Goal: Transaction & Acquisition: Purchase product/service

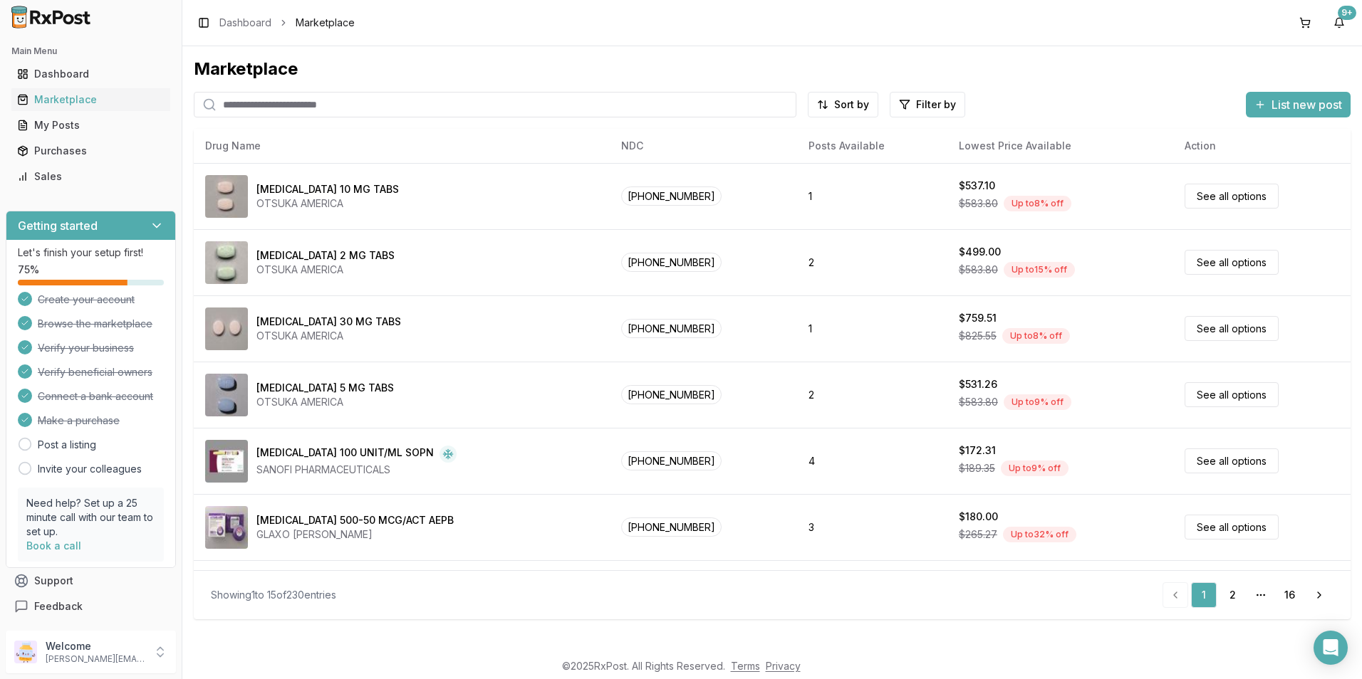
click at [335, 108] on input "search" at bounding box center [495, 105] width 603 height 26
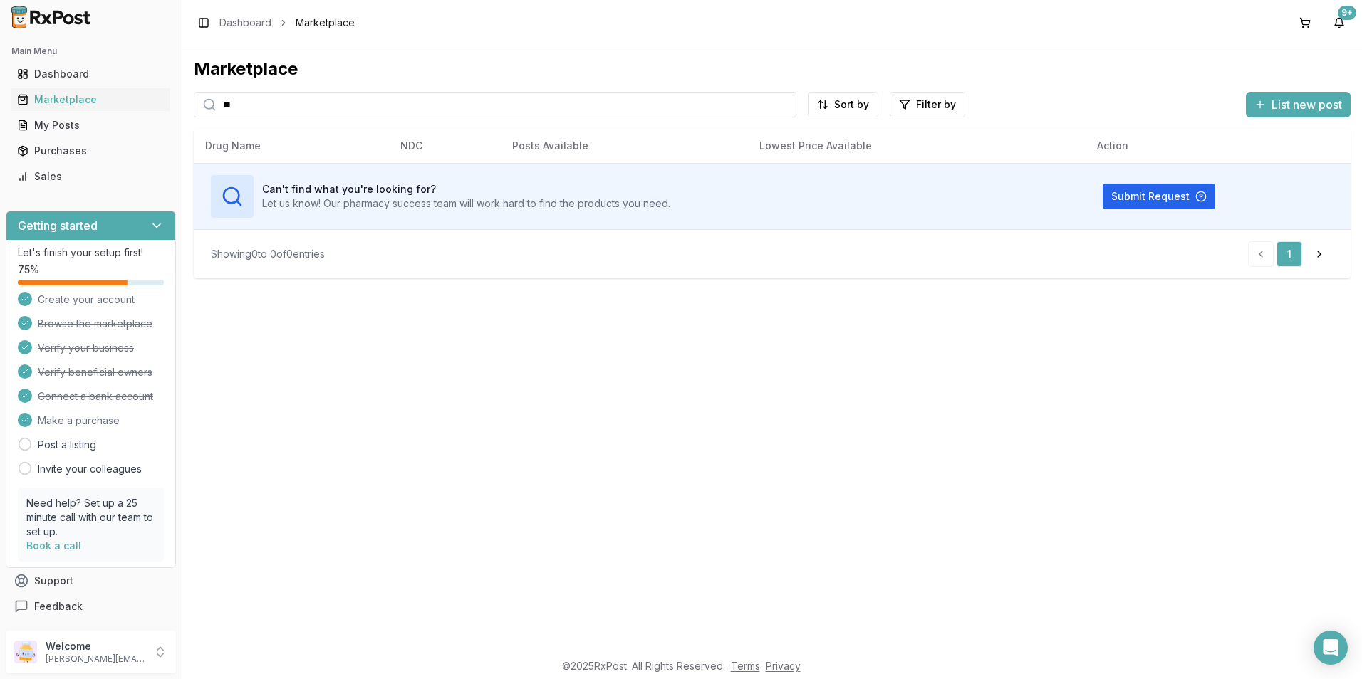
type input "*"
drag, startPoint x: 296, startPoint y: 113, endPoint x: 175, endPoint y: 112, distance: 120.4
click at [175, 112] on div "Main Menu Dashboard Marketplace My Posts Purchases Sales Getting started Let's …" at bounding box center [681, 339] width 1362 height 679
type input "*********"
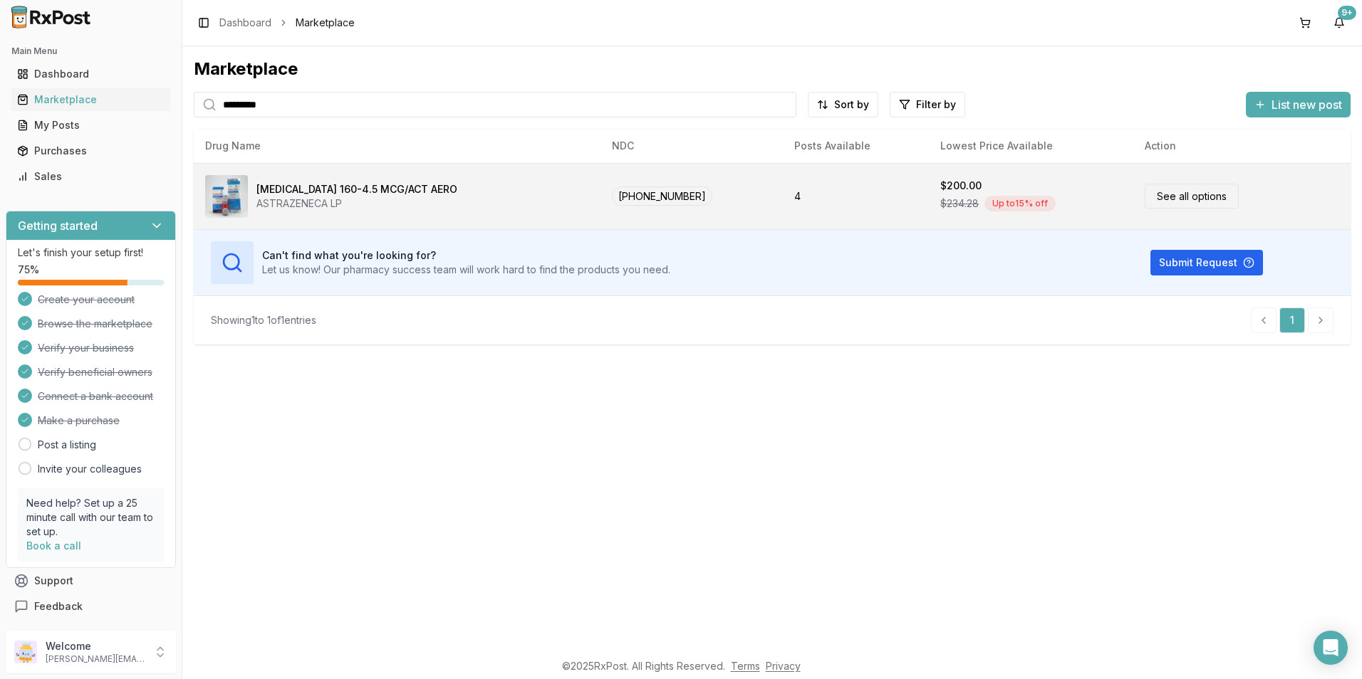
click at [303, 197] on div "ASTRAZENECA LP" at bounding box center [356, 204] width 201 height 14
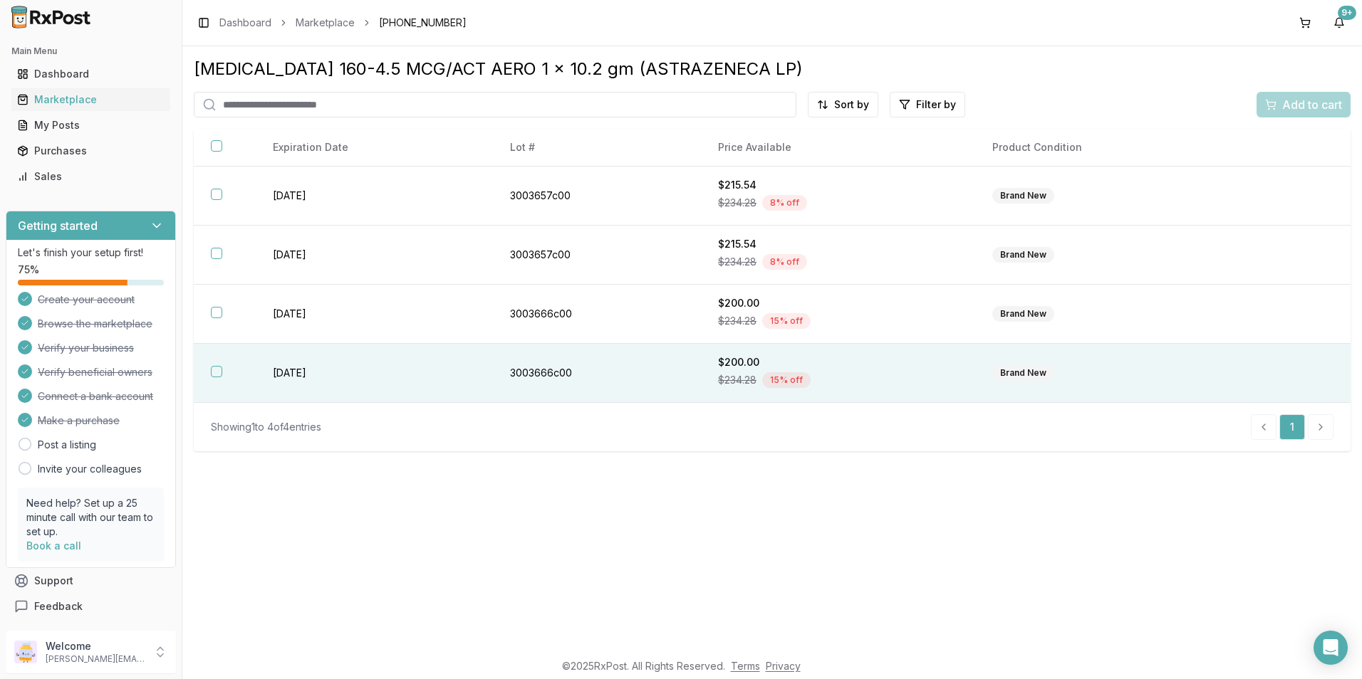
click at [221, 372] on button "button" at bounding box center [216, 371] width 11 height 11
click at [1283, 108] on span "Add to cart" at bounding box center [1312, 104] width 60 height 17
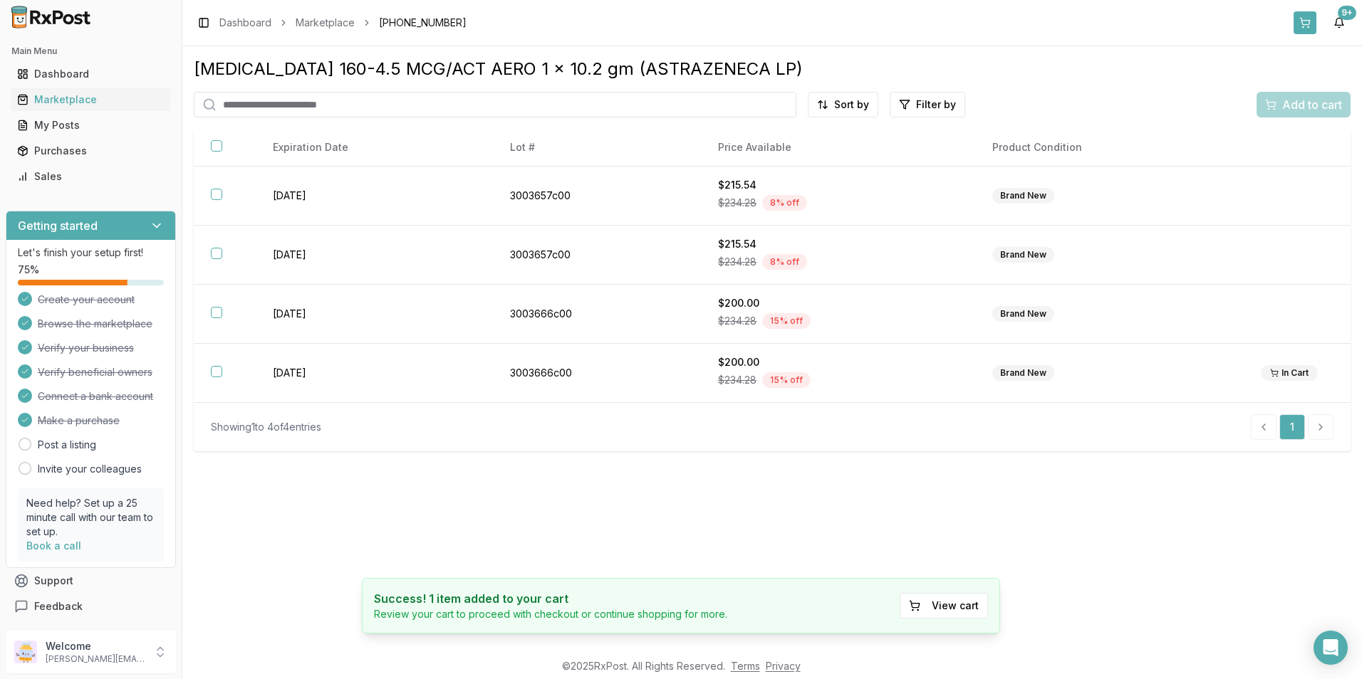
click at [1304, 21] on button at bounding box center [1304, 22] width 23 height 23
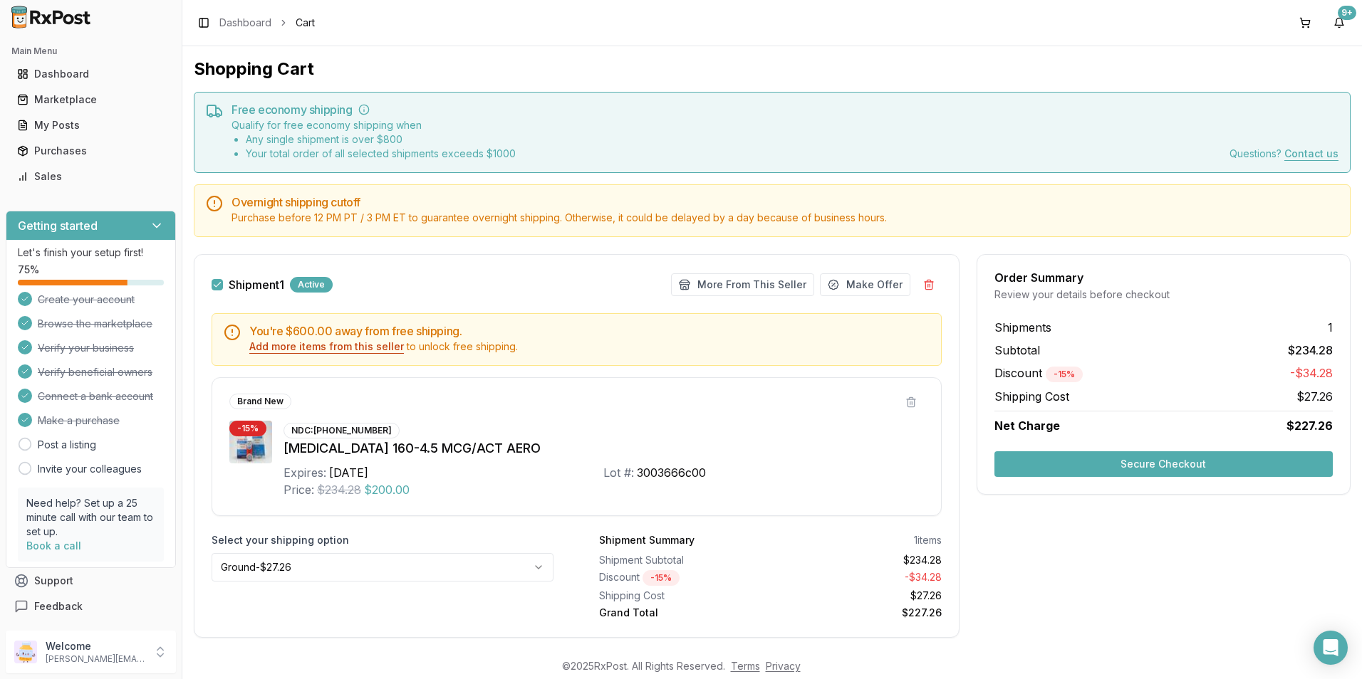
click at [333, 345] on button "Add more items from this seller" at bounding box center [326, 347] width 155 height 14
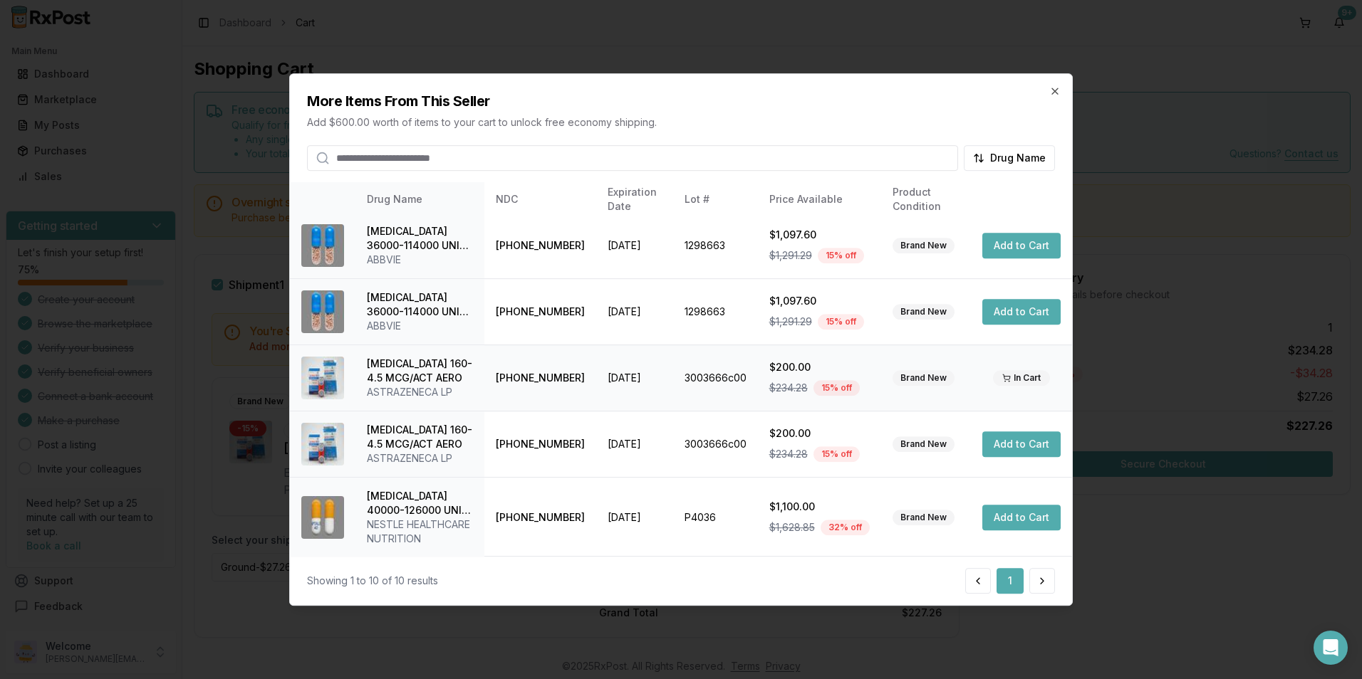
scroll to position [337, 0]
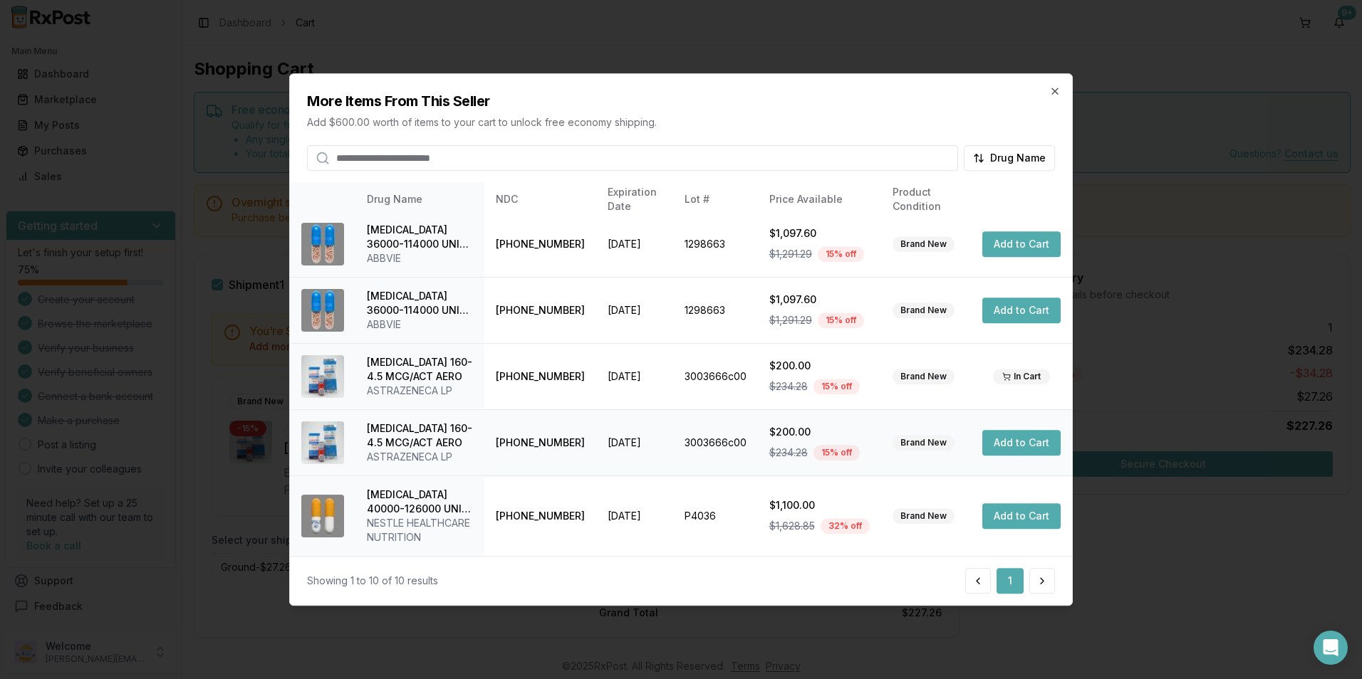
click at [1018, 445] on button "Add to Cart" at bounding box center [1021, 443] width 78 height 26
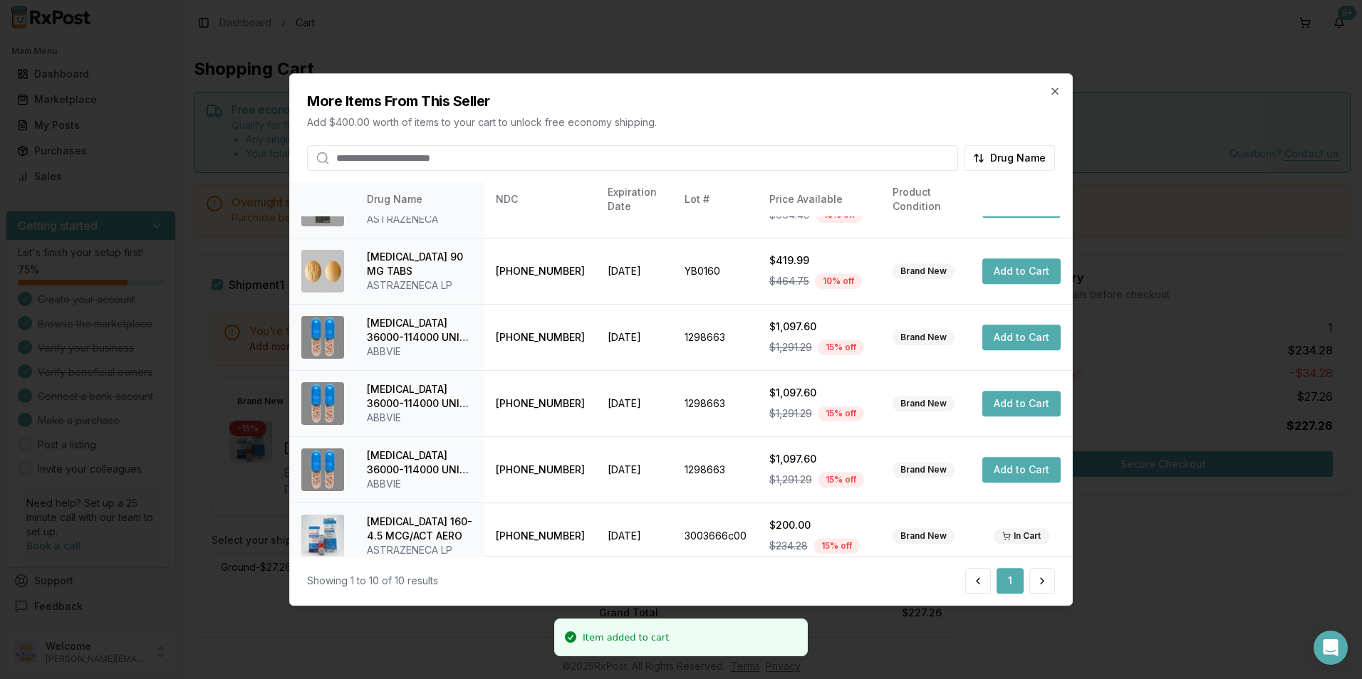
scroll to position [0, 0]
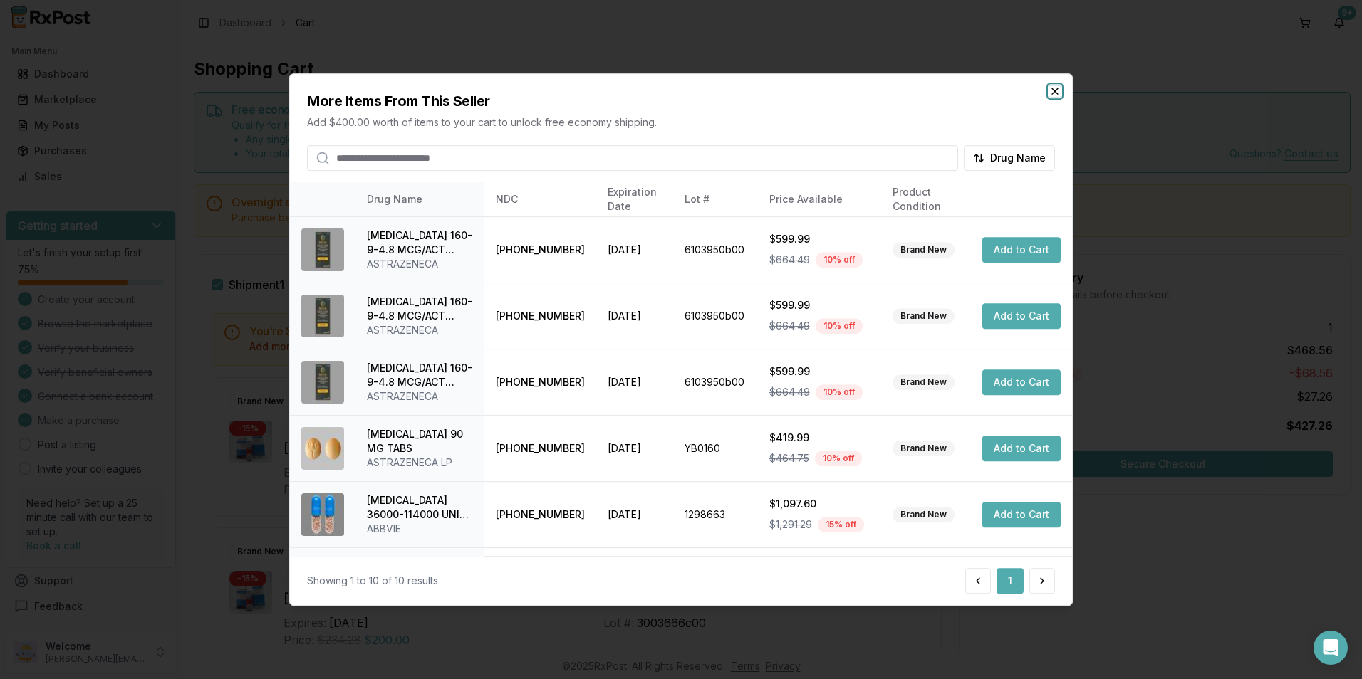
click at [1055, 94] on icon "button" at bounding box center [1054, 90] width 11 height 11
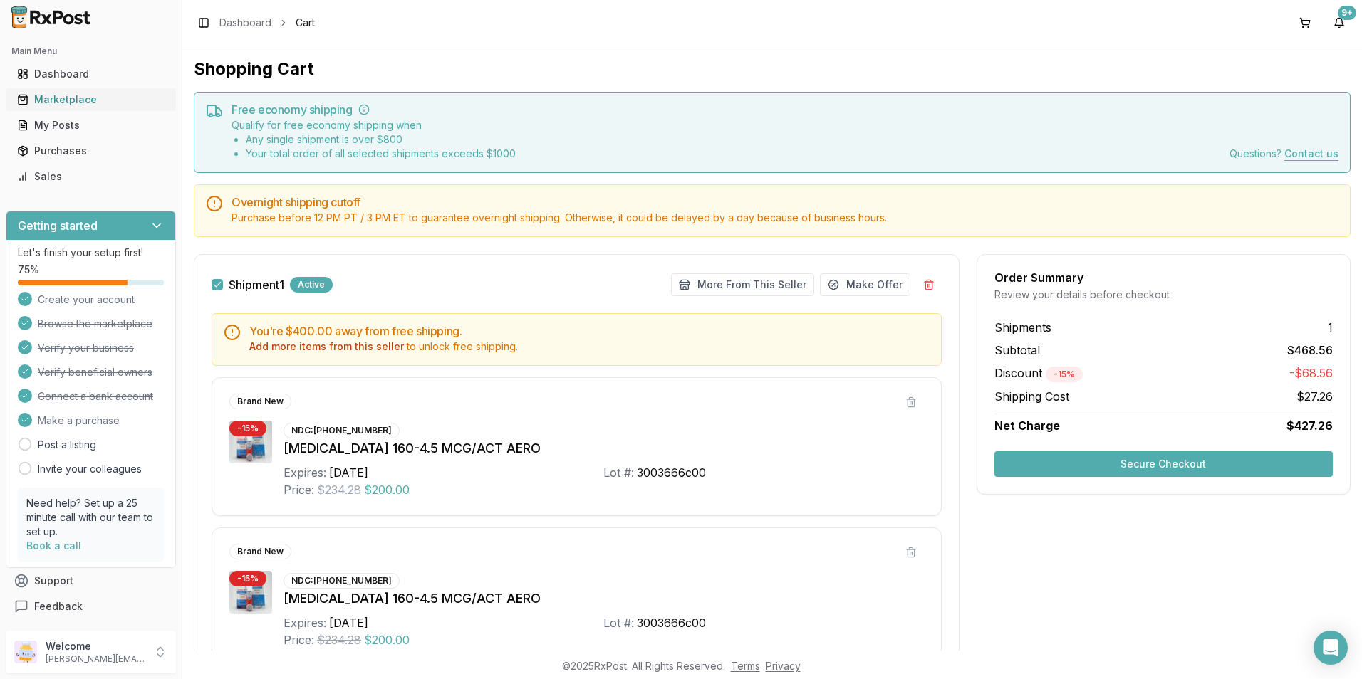
click at [88, 97] on div "Marketplace" at bounding box center [90, 100] width 147 height 14
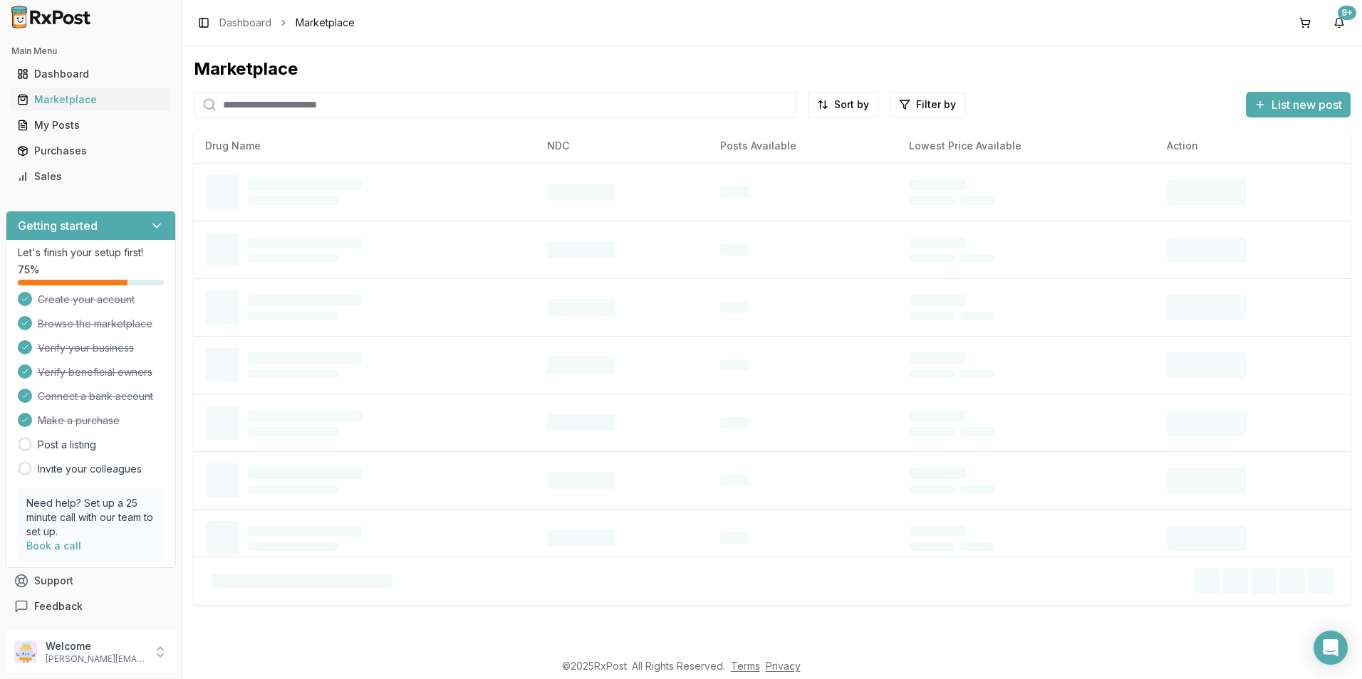
click at [242, 103] on input "search" at bounding box center [495, 105] width 603 height 26
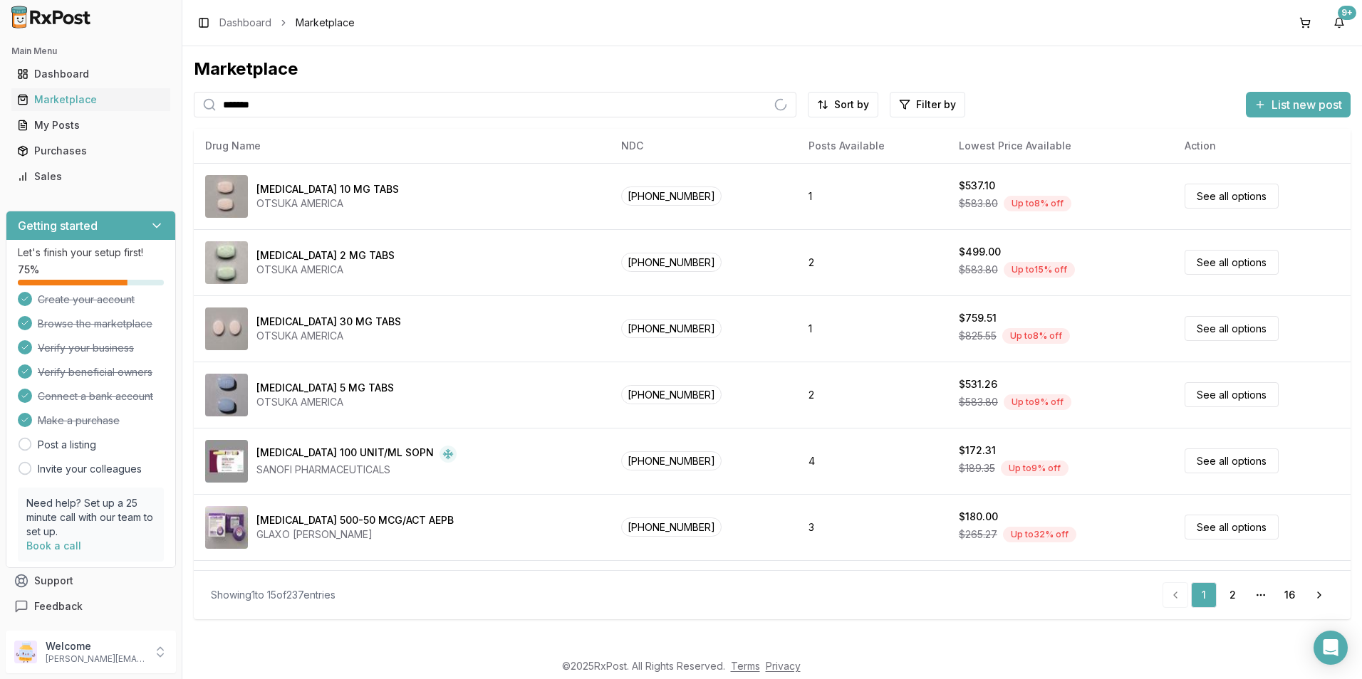
type input "*******"
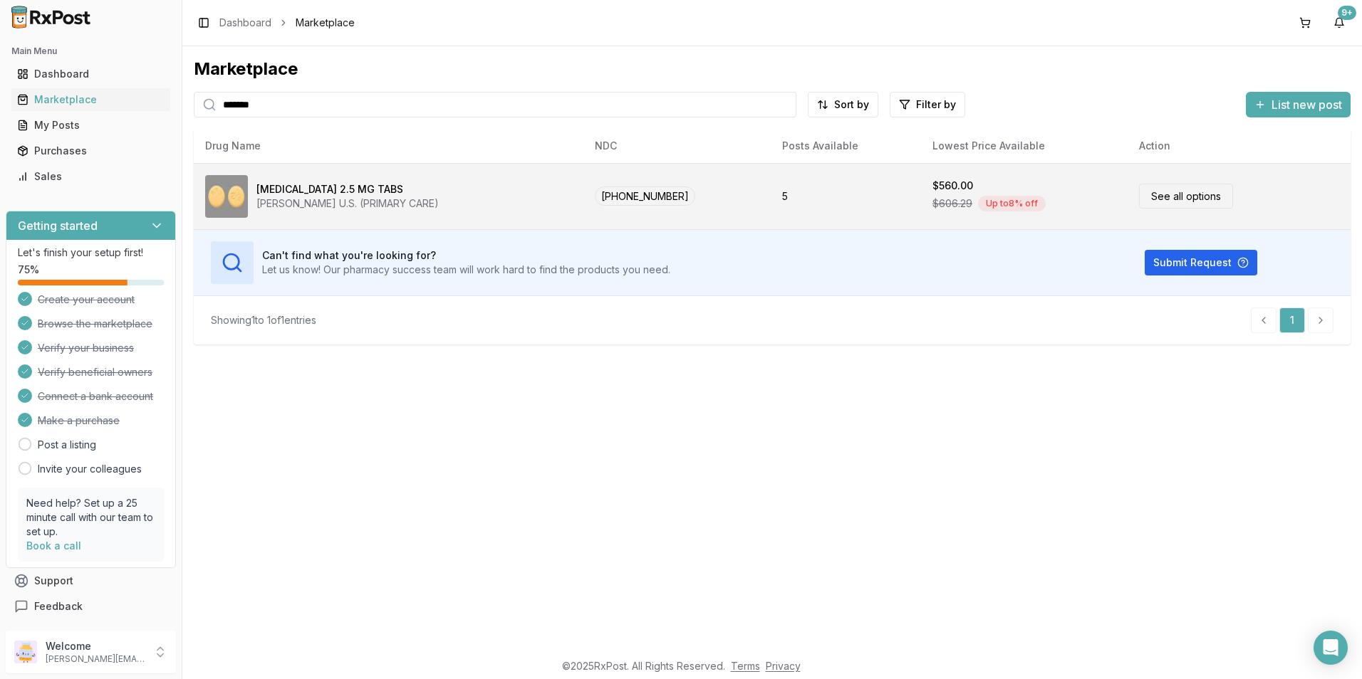
click at [321, 182] on div "[MEDICAL_DATA] 2.5 MG TABS" at bounding box center [329, 189] width 147 height 14
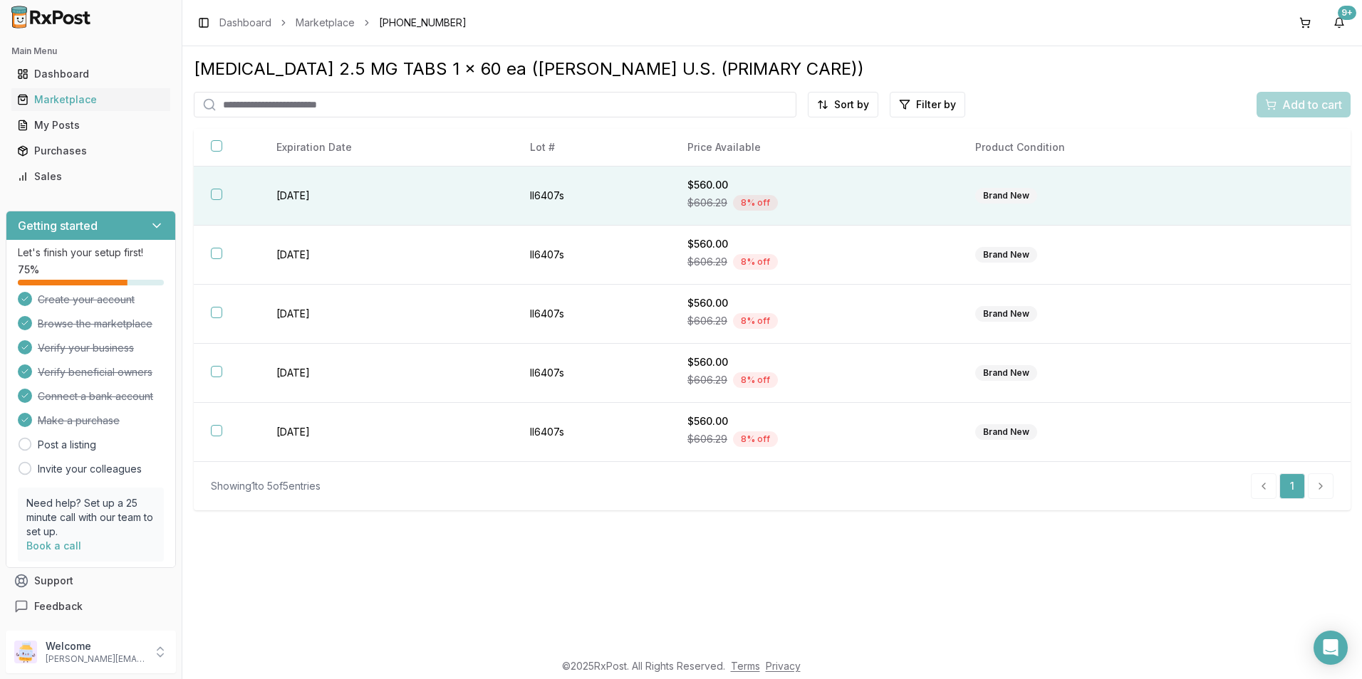
click at [219, 194] on button "button" at bounding box center [216, 194] width 11 height 11
click at [1301, 102] on span "Add to cart" at bounding box center [1312, 104] width 60 height 17
click at [1301, 23] on button at bounding box center [1304, 22] width 23 height 23
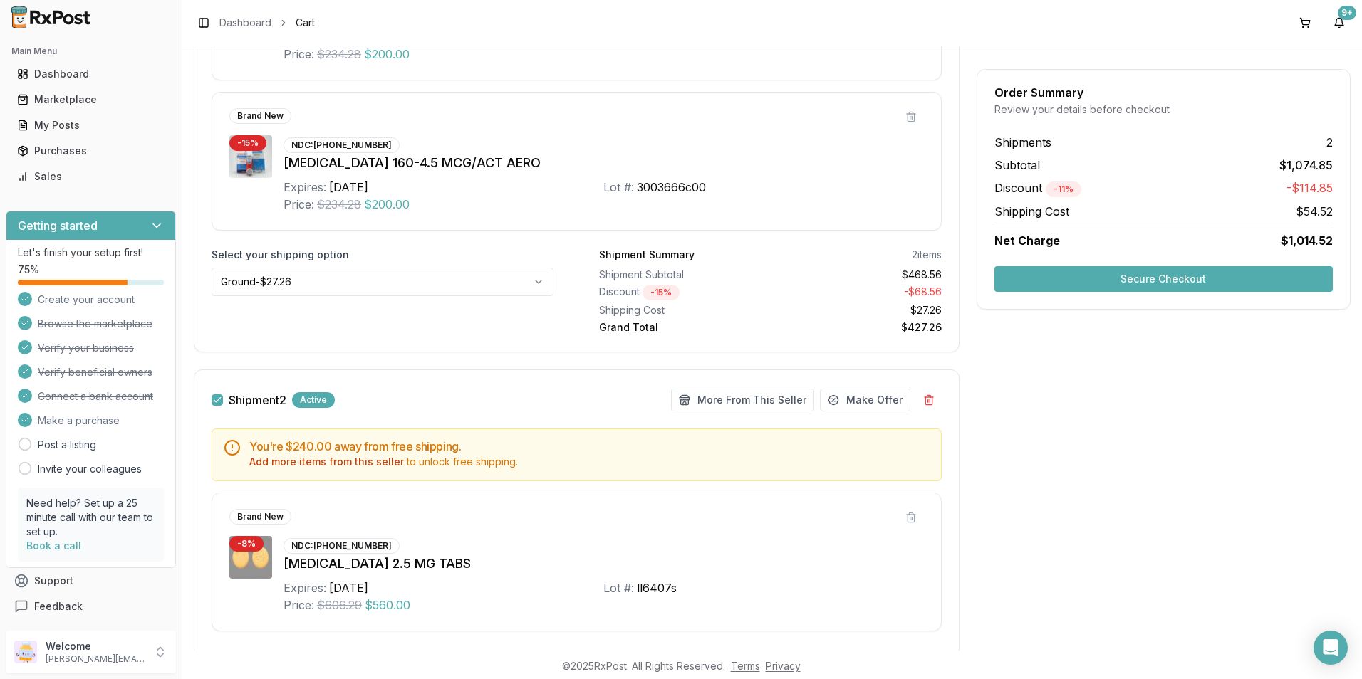
scroll to position [499, 0]
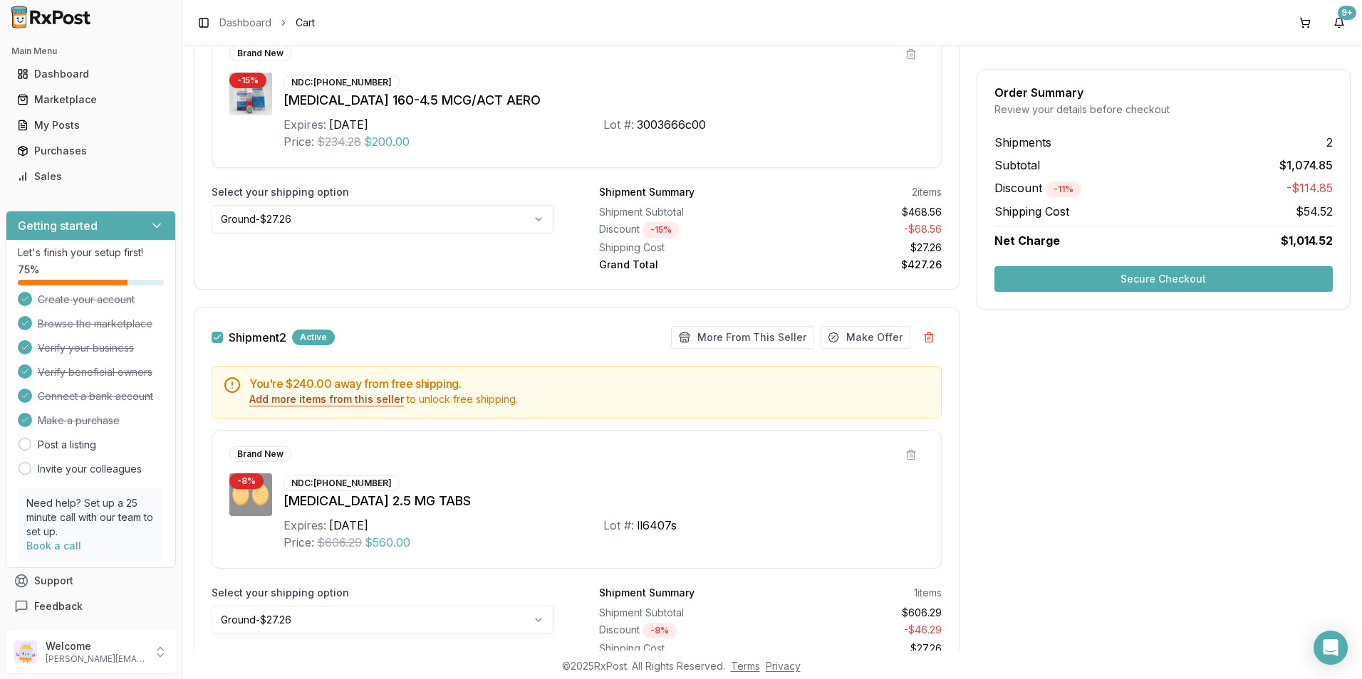
click at [302, 402] on button "Add more items from this seller" at bounding box center [326, 399] width 155 height 14
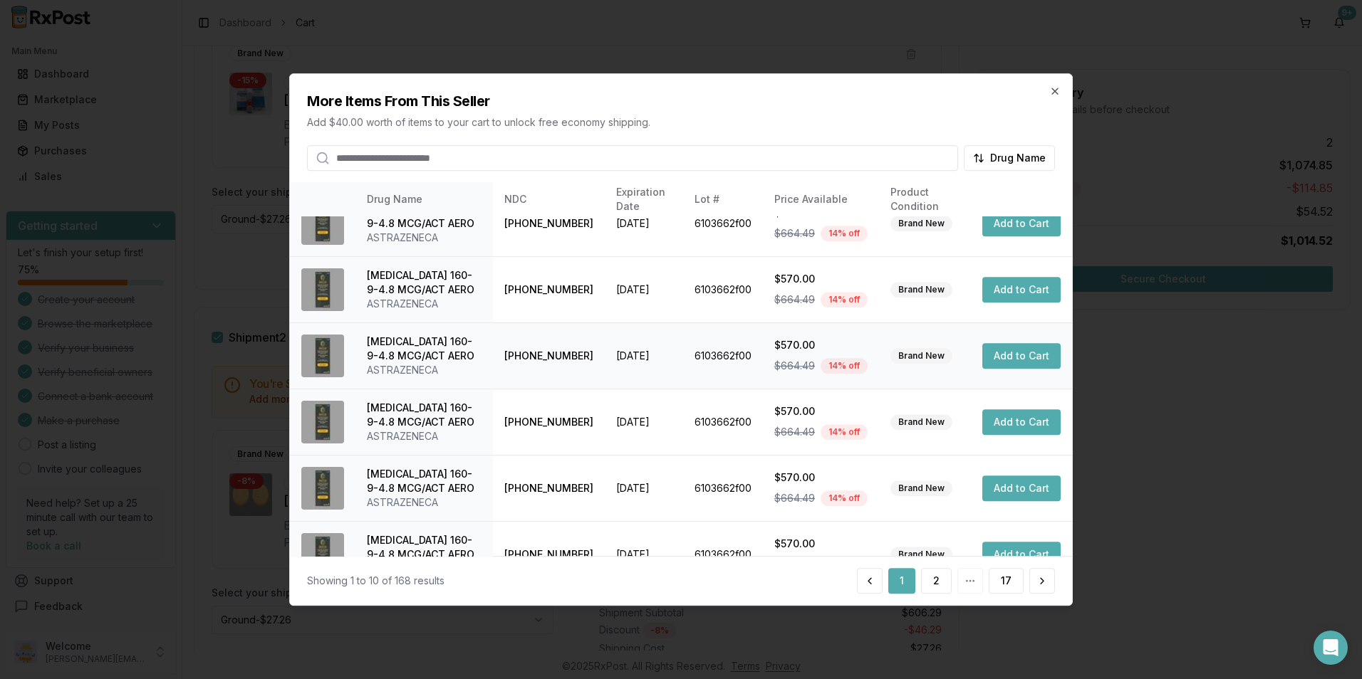
scroll to position [323, 0]
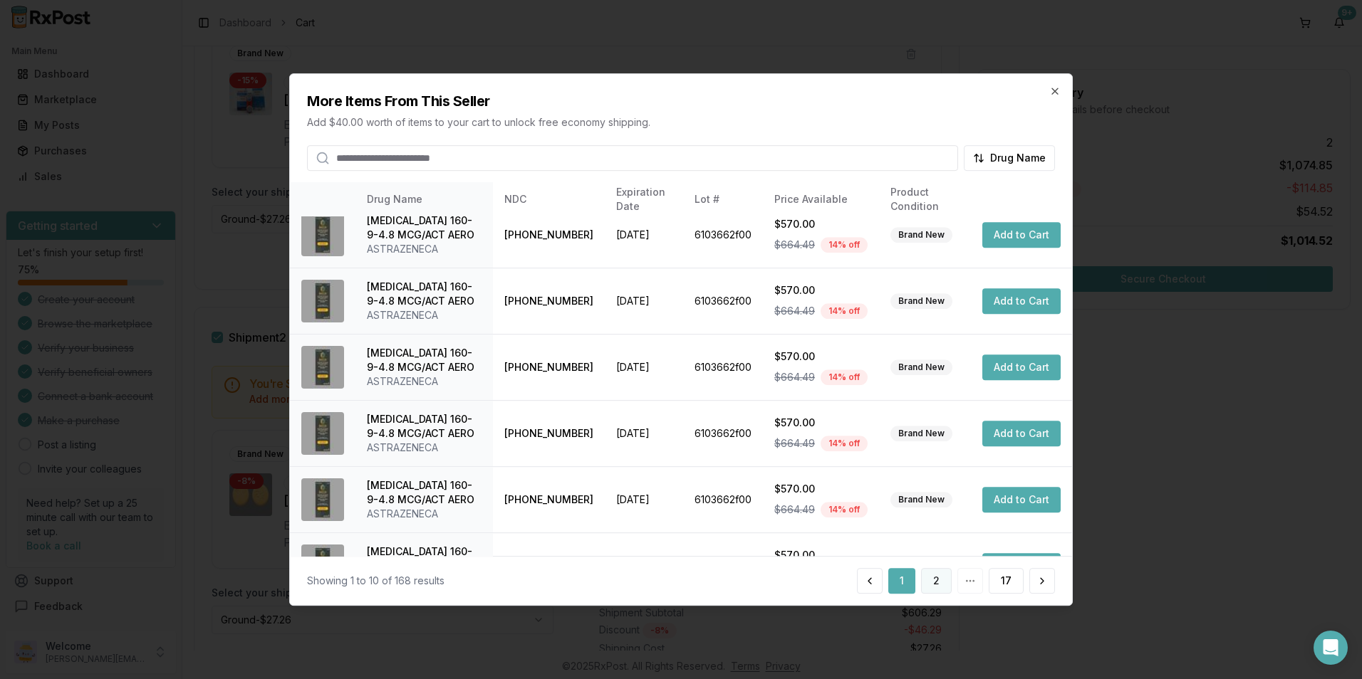
click at [939, 583] on button "2" at bounding box center [936, 581] width 31 height 26
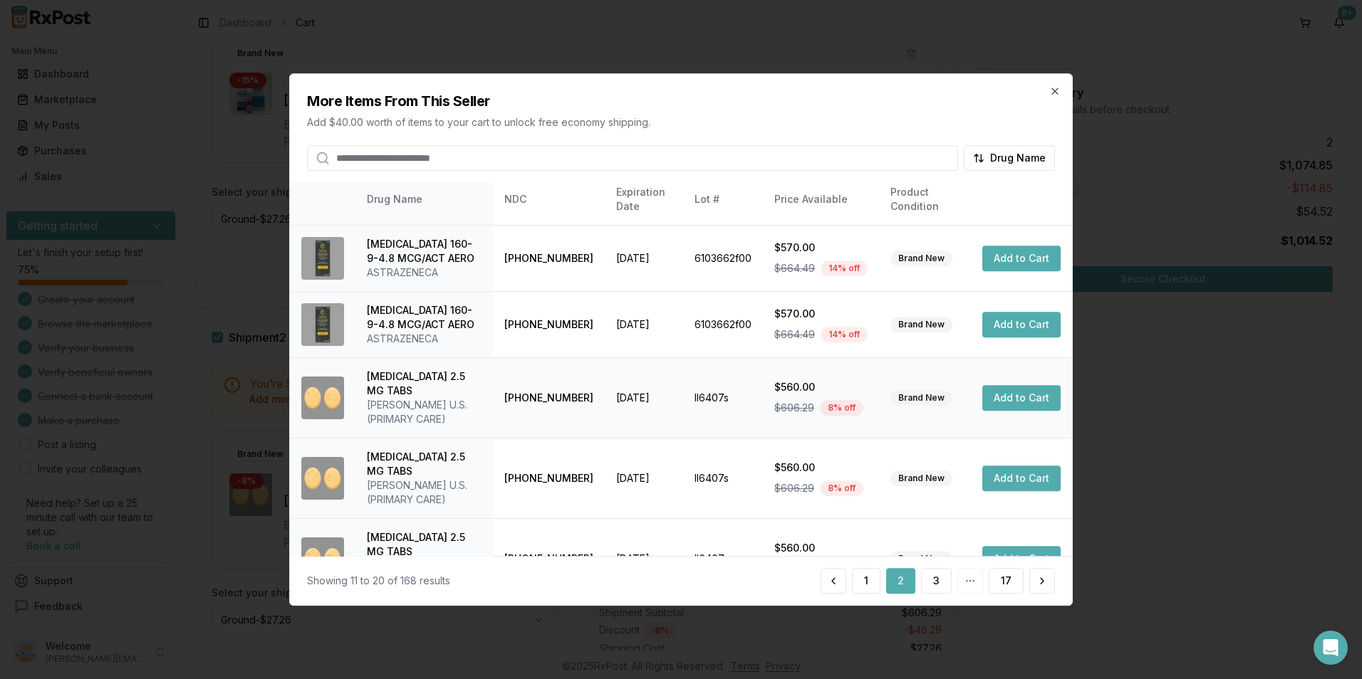
click at [989, 392] on button "Add to Cart" at bounding box center [1021, 398] width 78 height 26
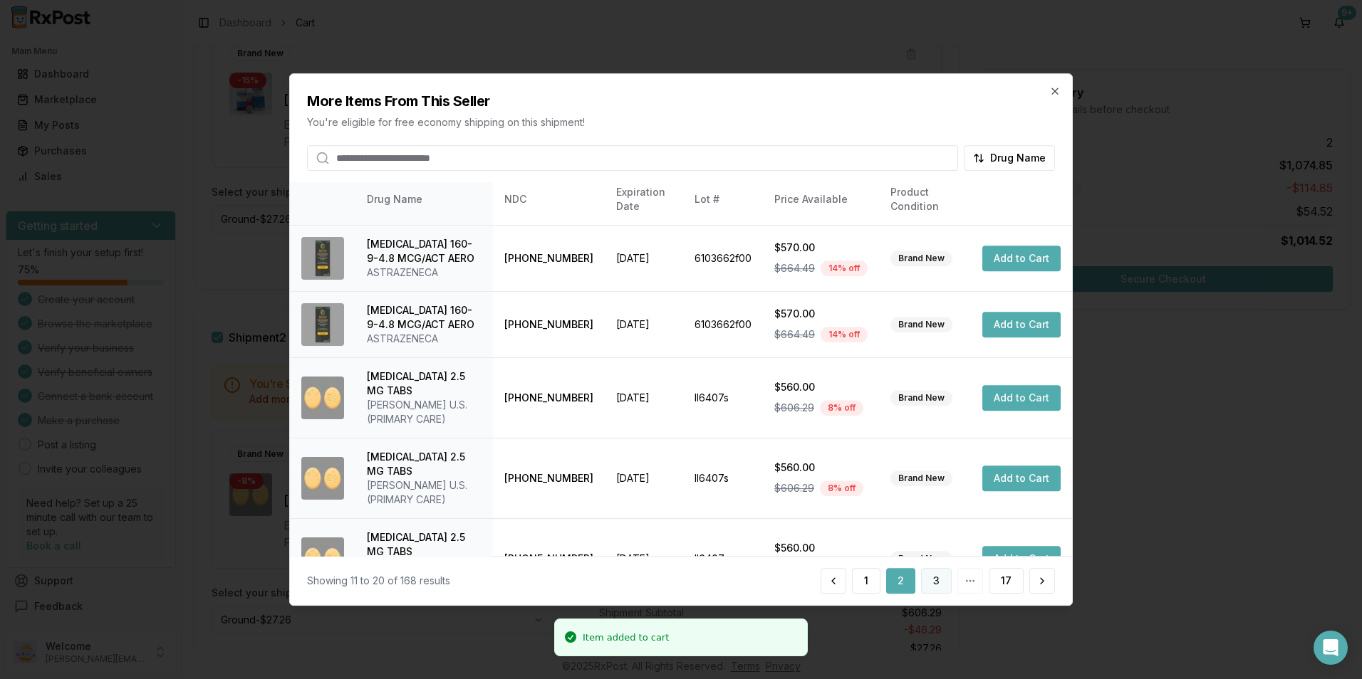
click at [931, 578] on button "3" at bounding box center [936, 581] width 31 height 26
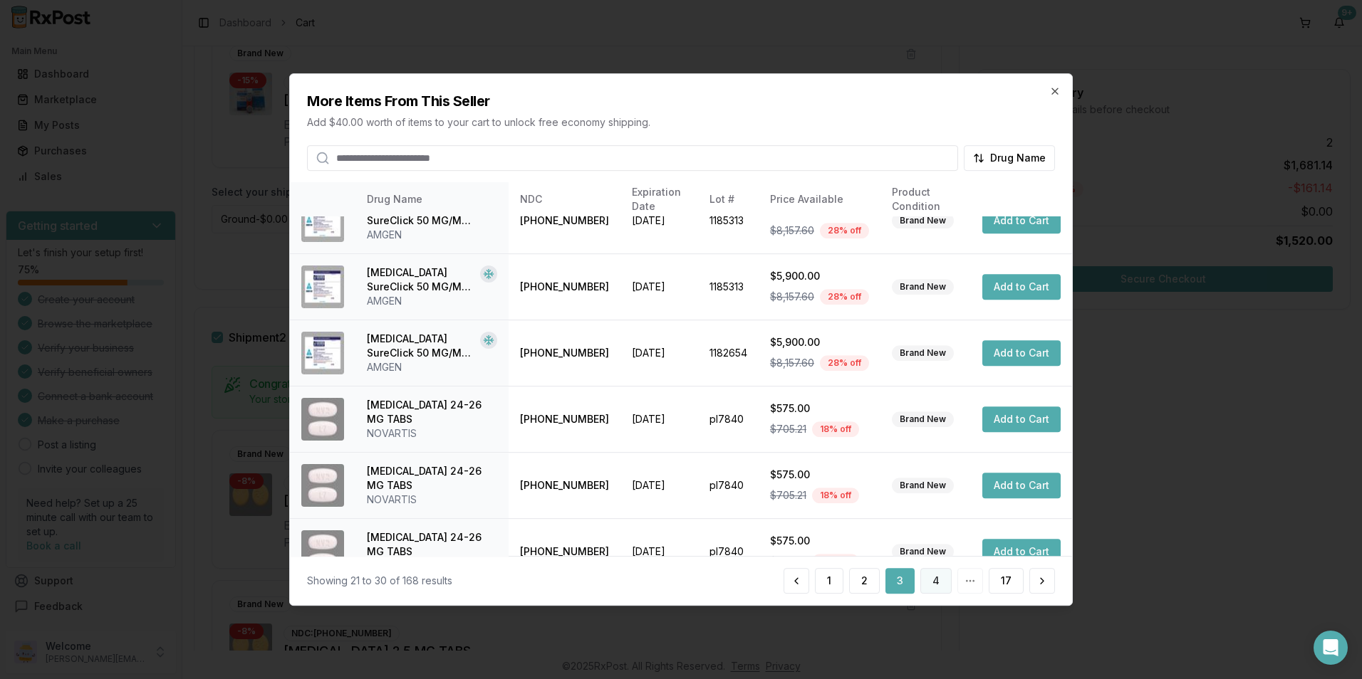
click at [936, 580] on button "4" at bounding box center [935, 581] width 31 height 26
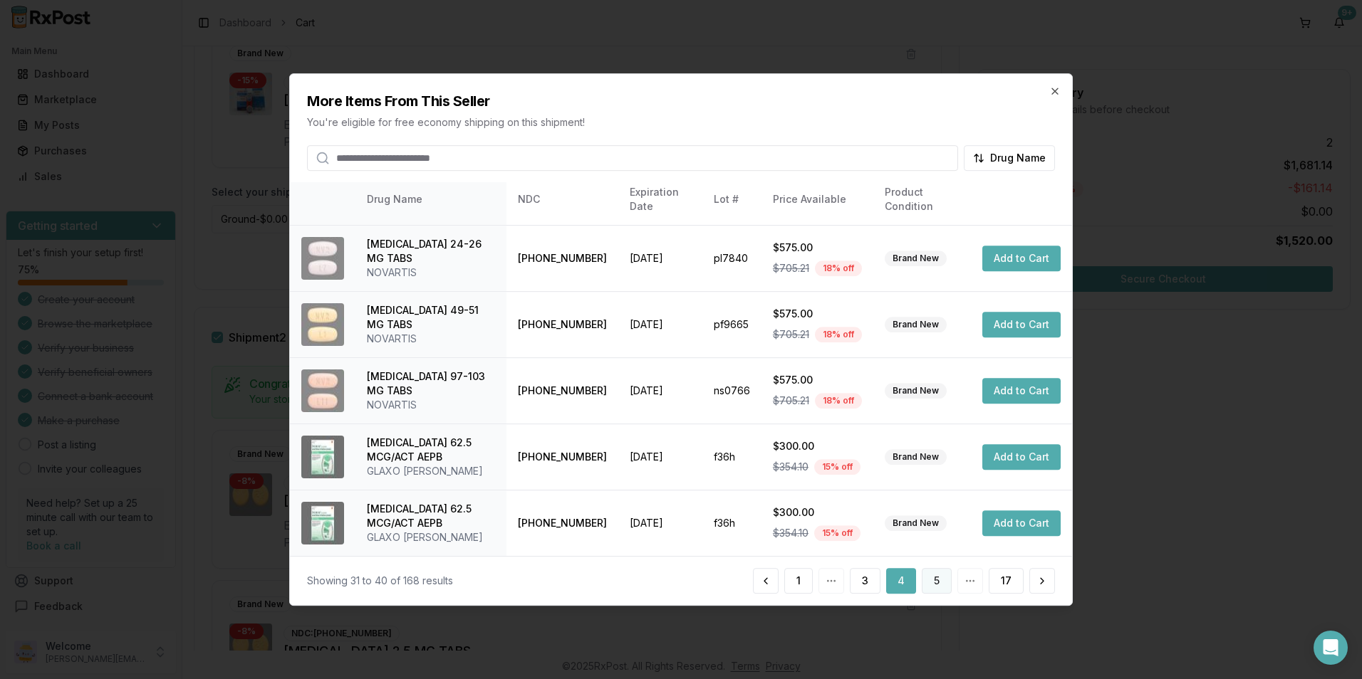
click at [935, 578] on button "5" at bounding box center [937, 581] width 30 height 26
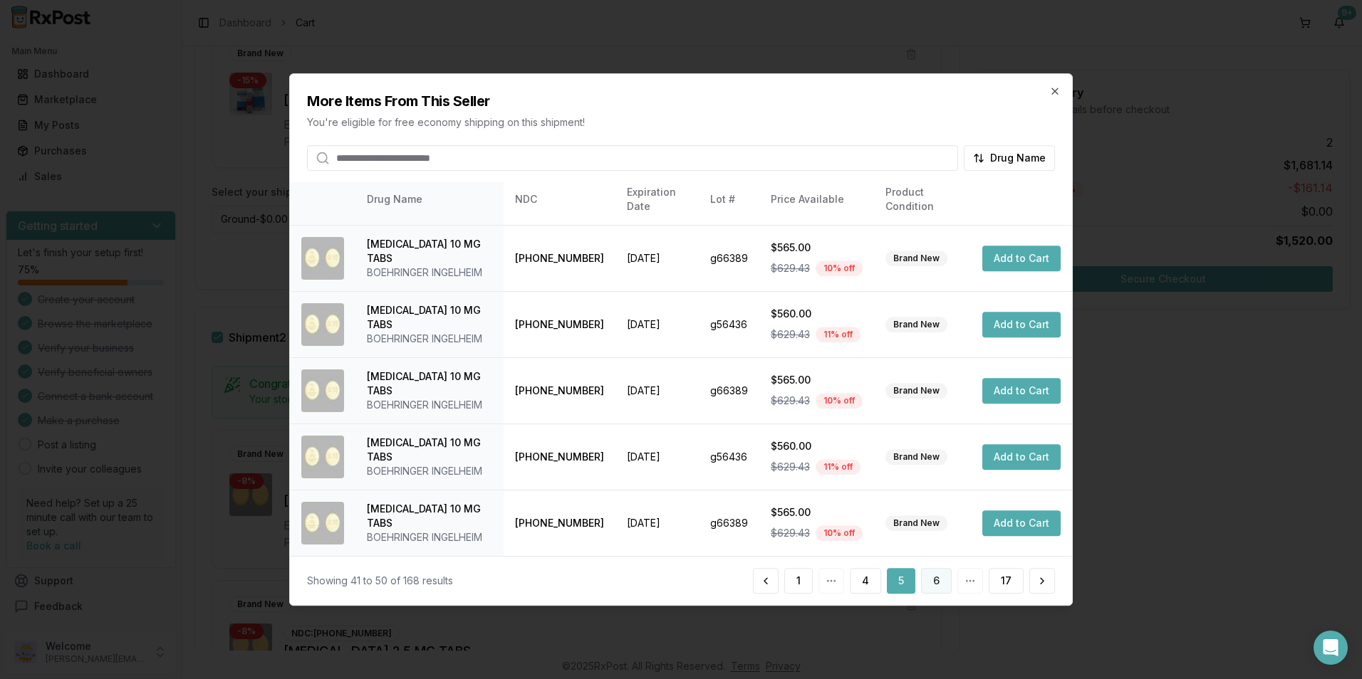
click at [932, 579] on button "6" at bounding box center [936, 581] width 31 height 26
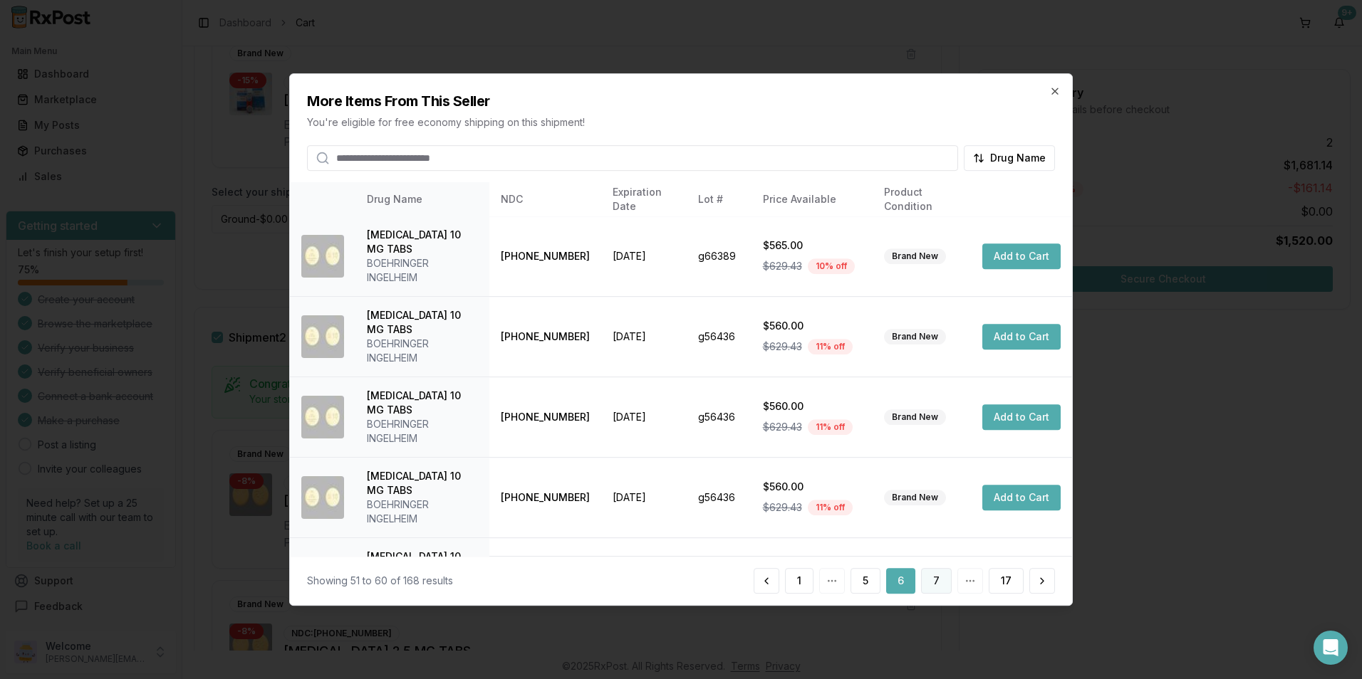
click at [932, 577] on button "7" at bounding box center [936, 581] width 31 height 26
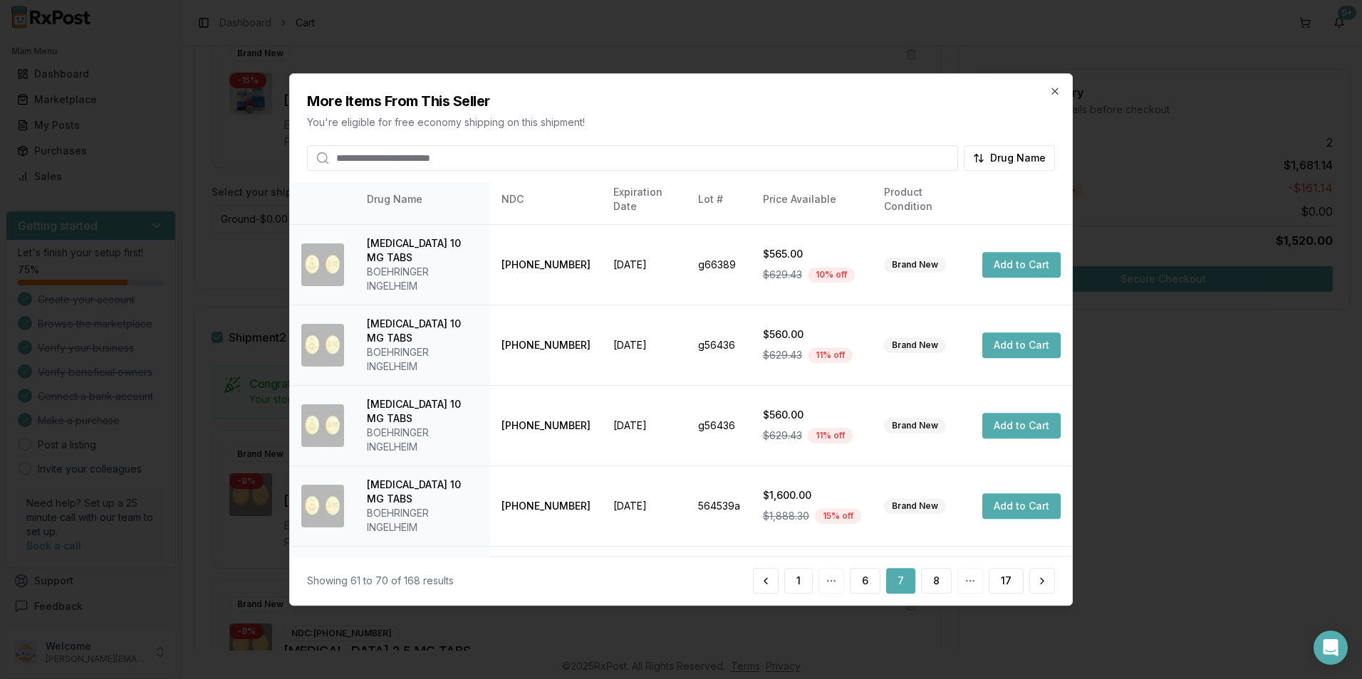
scroll to position [351, 0]
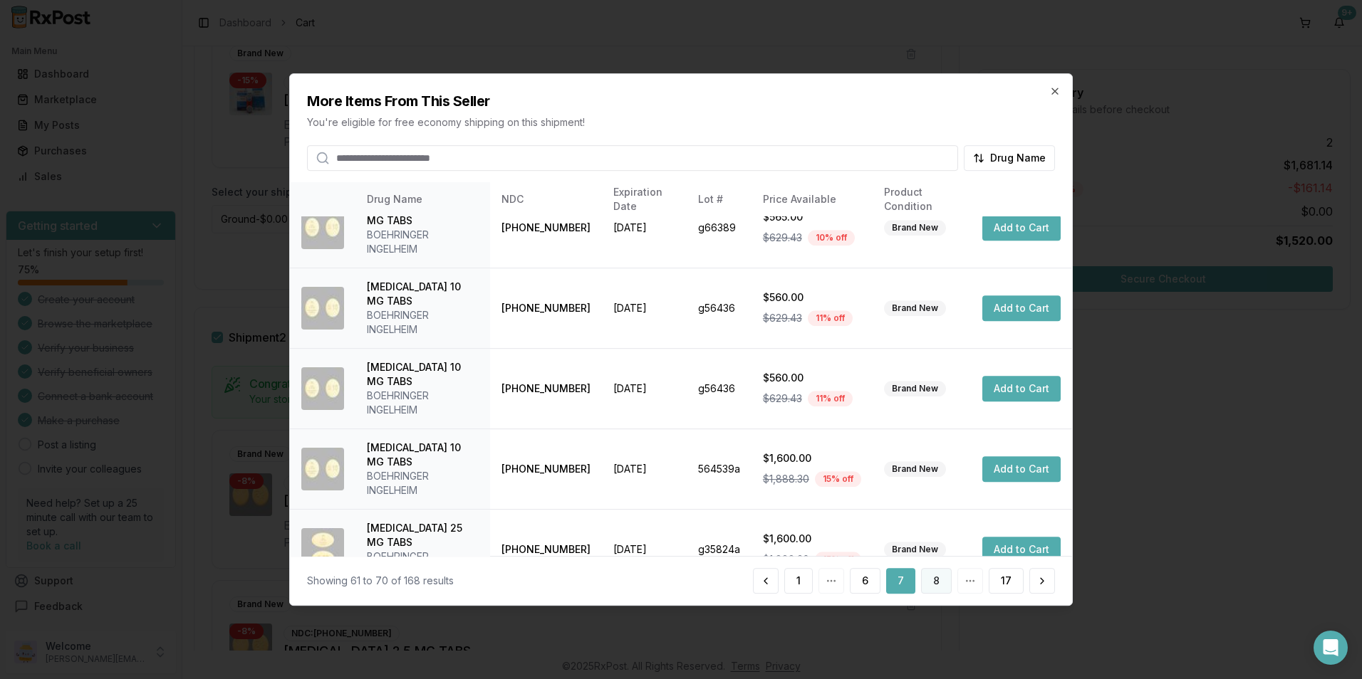
click at [932, 582] on button "8" at bounding box center [936, 581] width 31 height 26
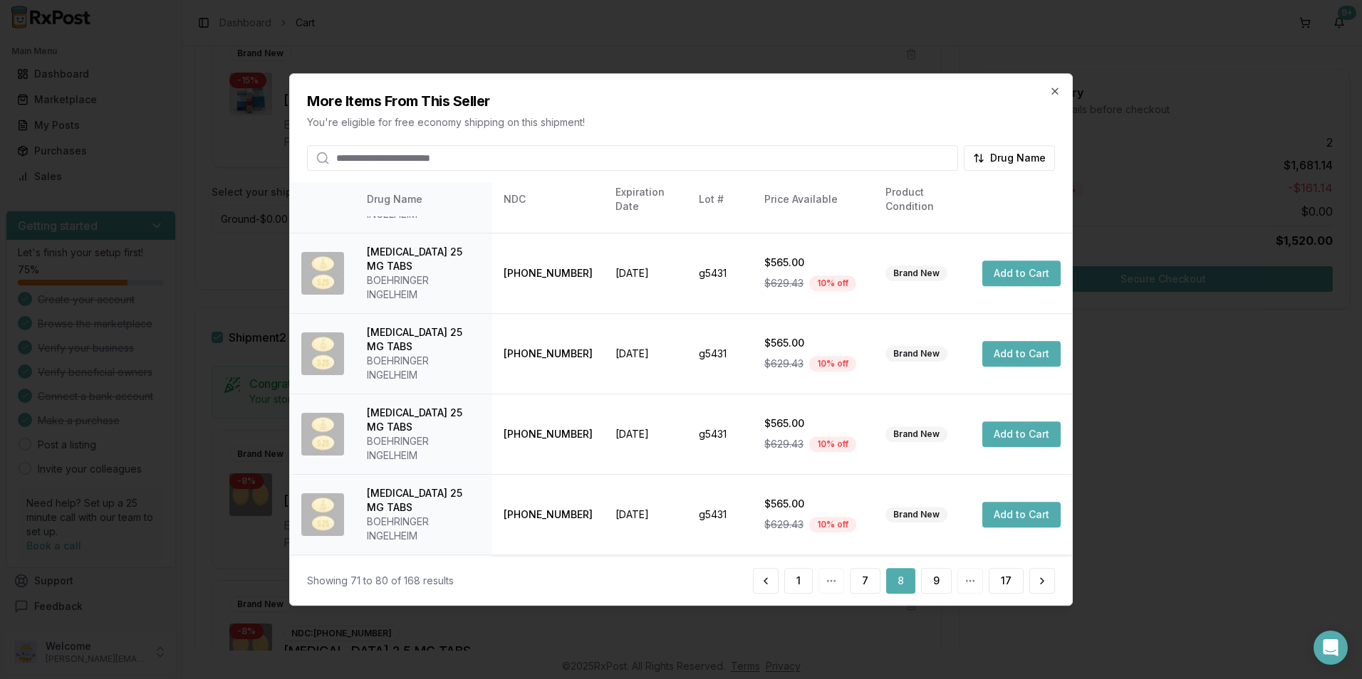
scroll to position [323, 0]
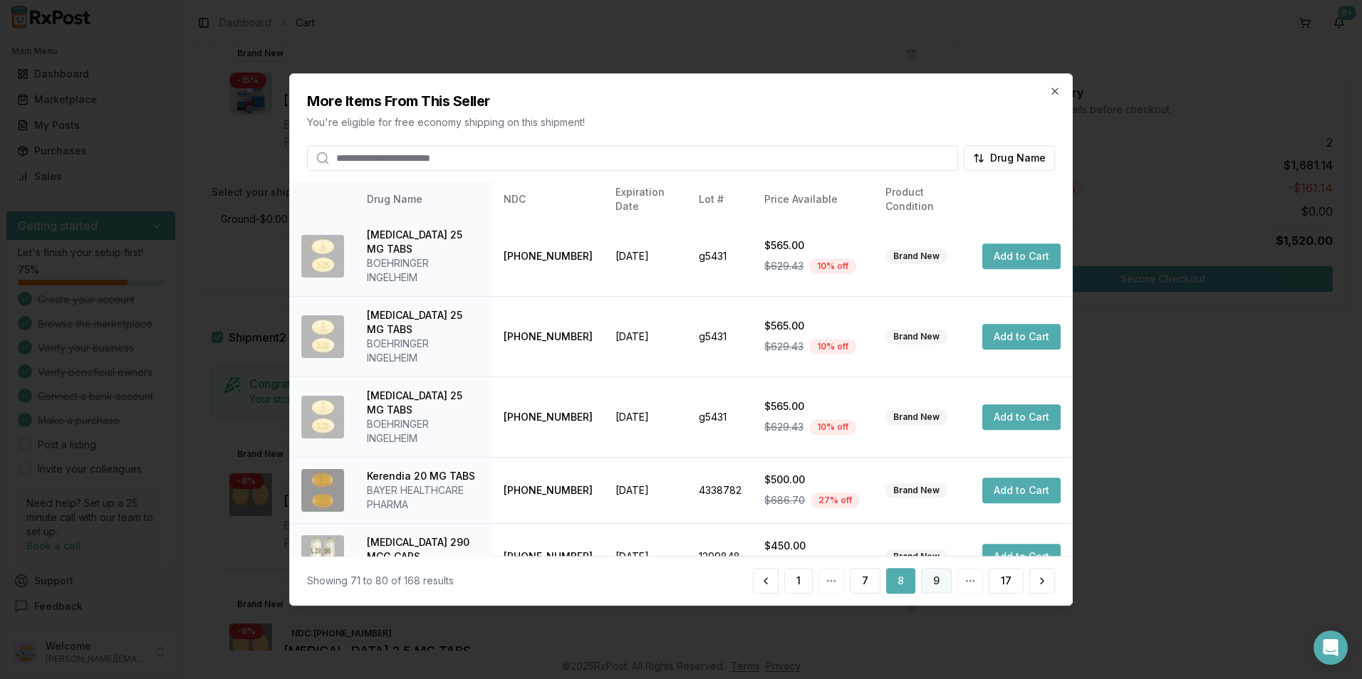
click at [931, 580] on button "9" at bounding box center [936, 581] width 31 height 26
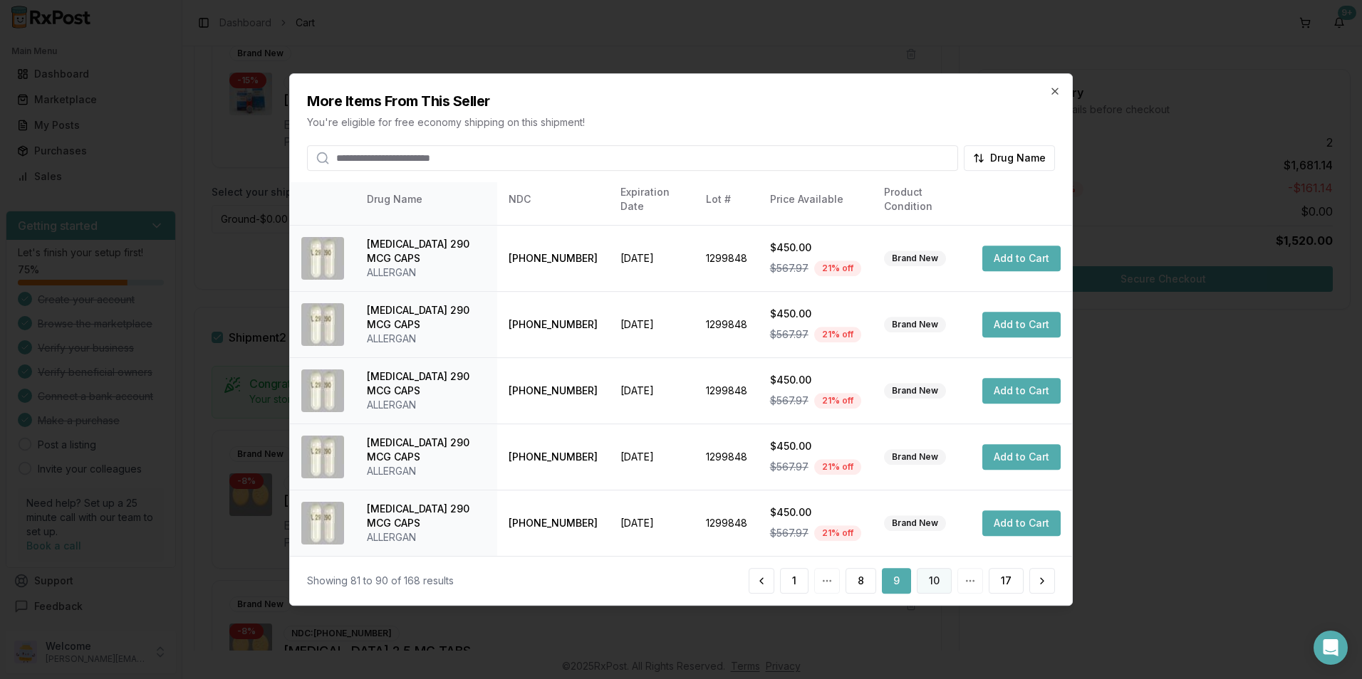
click at [934, 571] on button "10" at bounding box center [934, 581] width 35 height 26
click at [939, 573] on button "11" at bounding box center [935, 581] width 33 height 26
click at [932, 585] on button "12" at bounding box center [934, 581] width 35 height 26
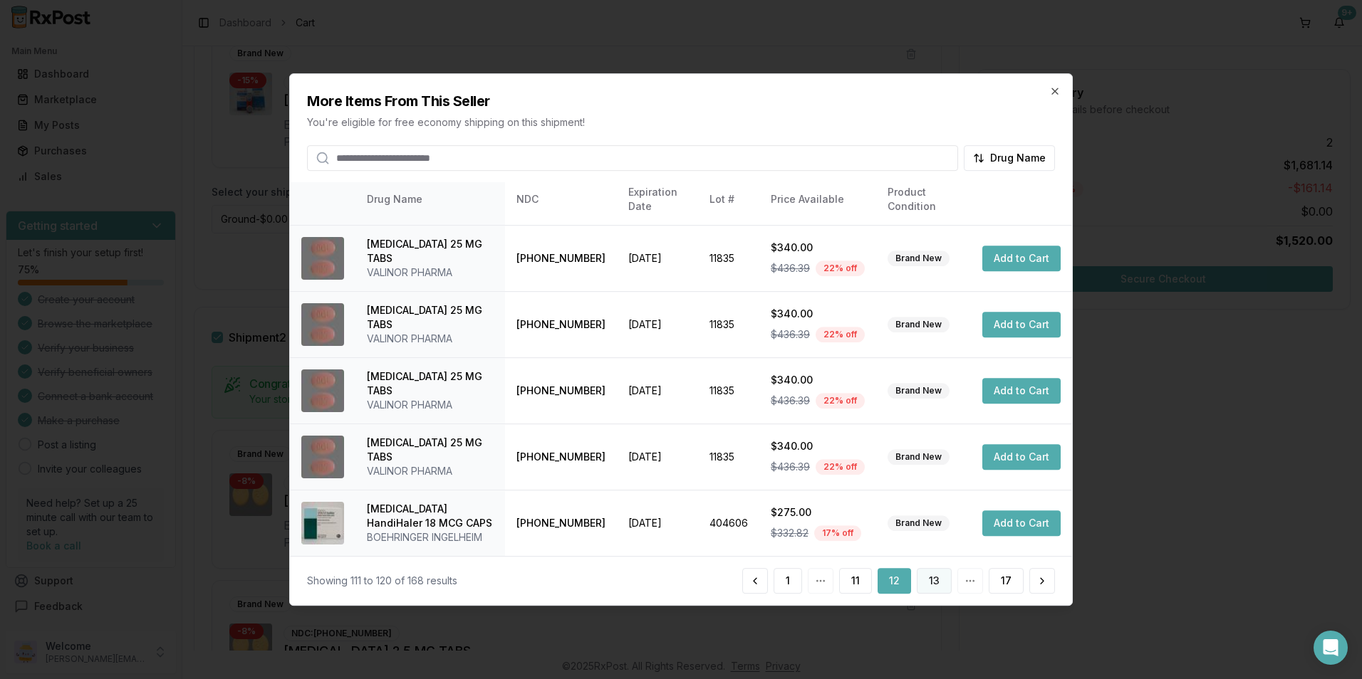
click at [939, 583] on button "13" at bounding box center [934, 581] width 35 height 26
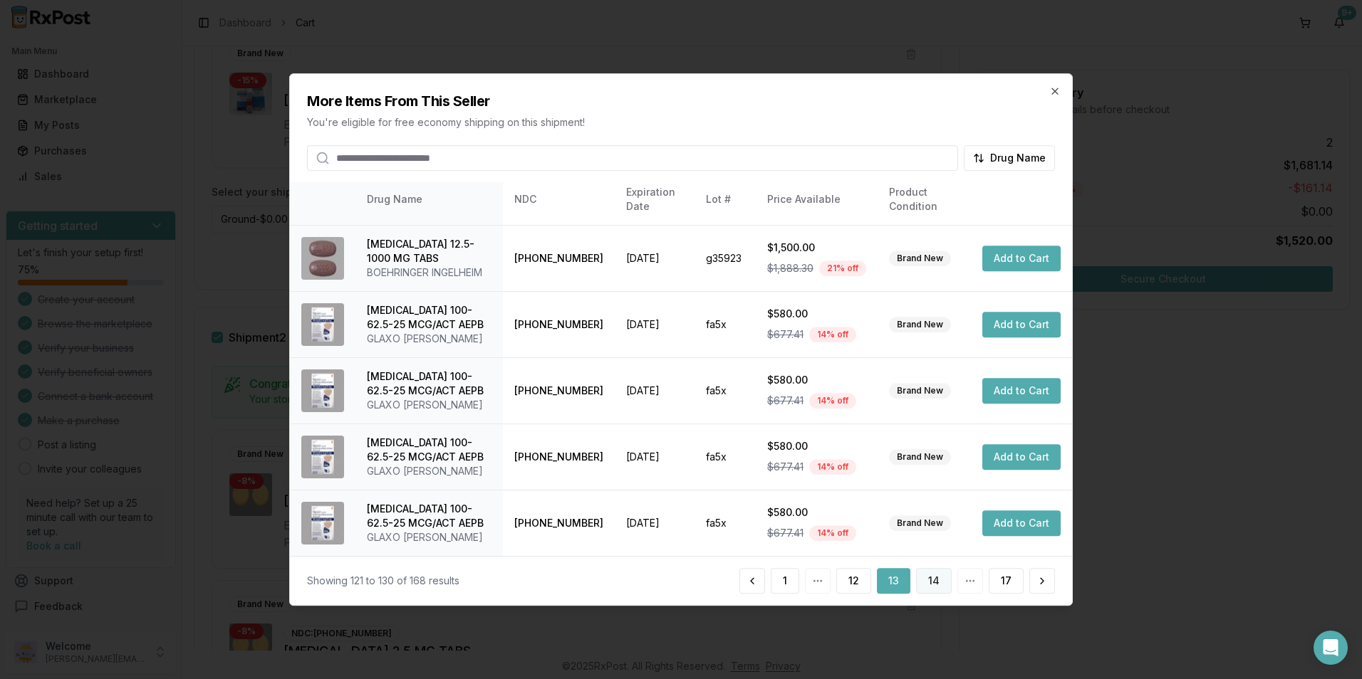
click at [936, 575] on button "14" at bounding box center [934, 581] width 36 height 26
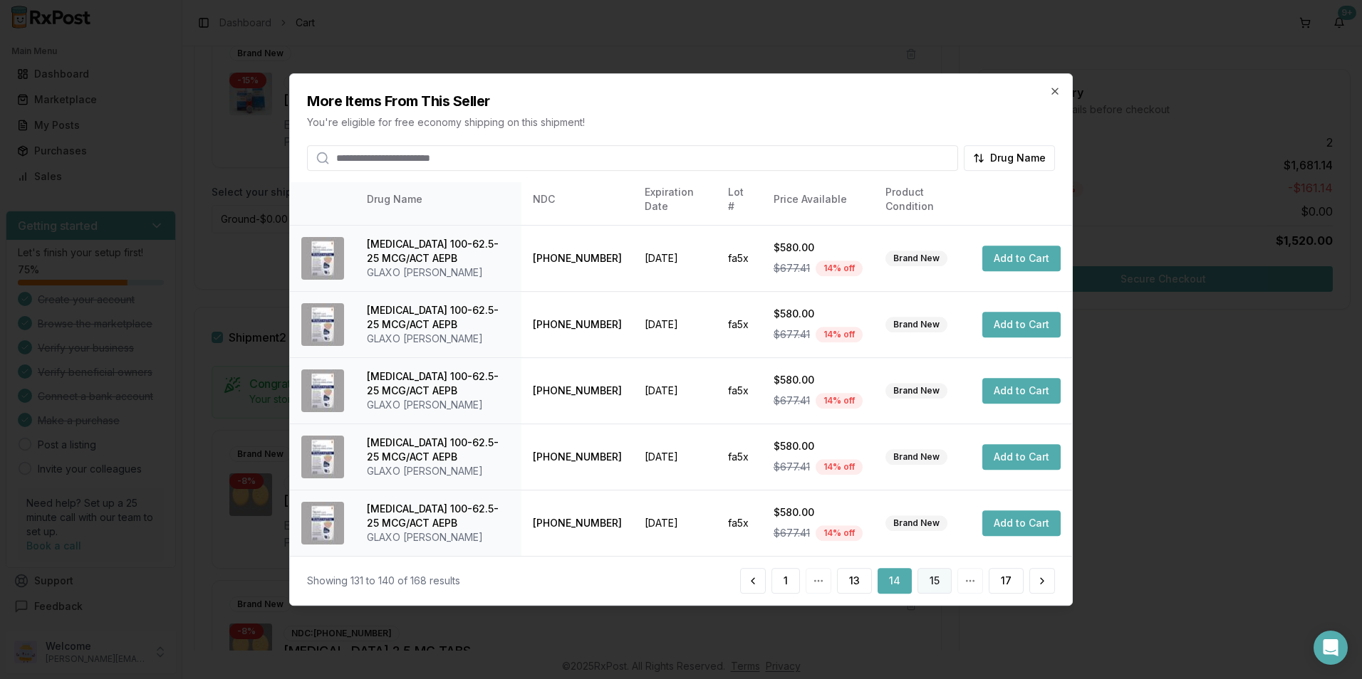
click at [941, 573] on button "15" at bounding box center [934, 581] width 34 height 26
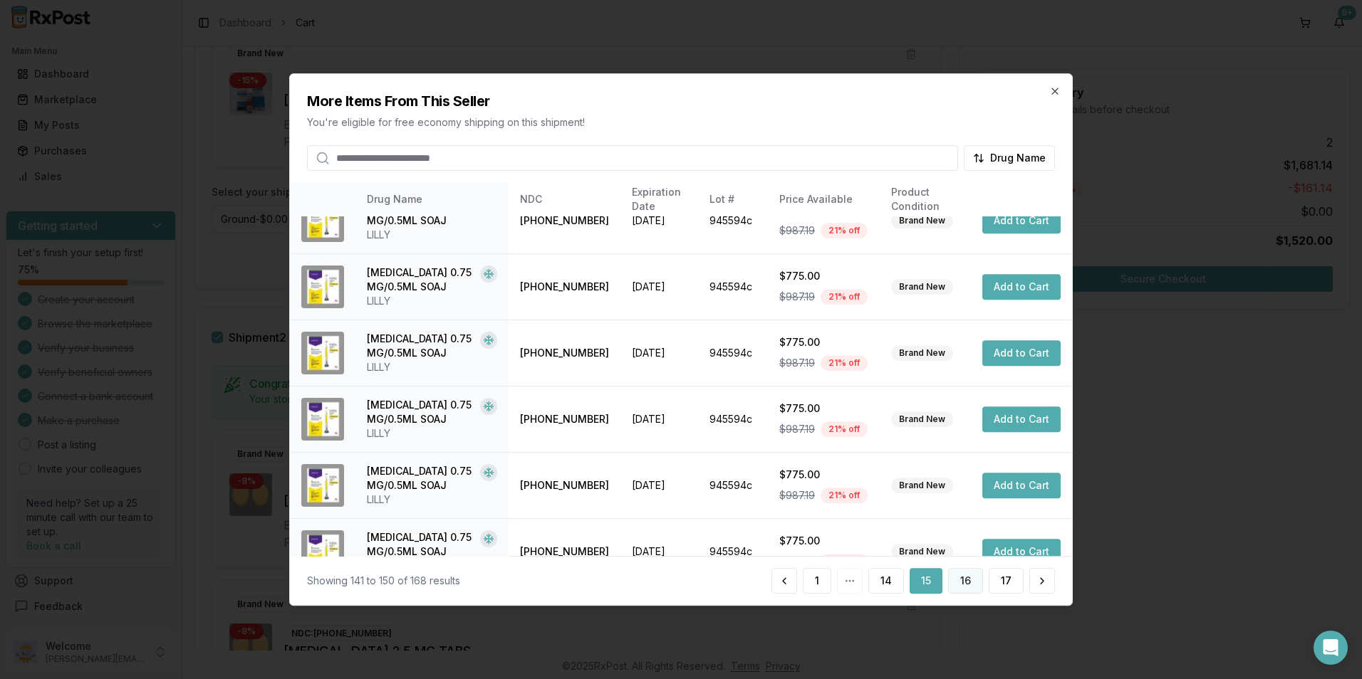
click at [962, 577] on button "16" at bounding box center [965, 581] width 35 height 26
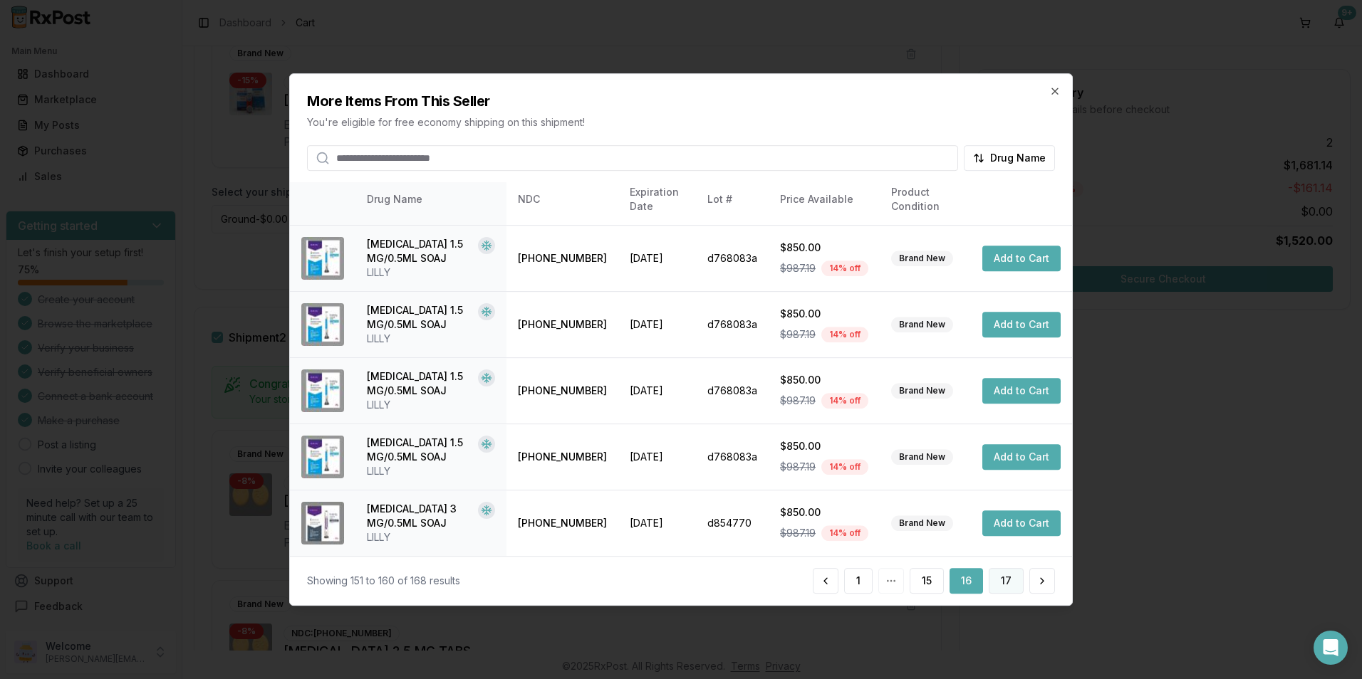
click at [999, 575] on button "17" at bounding box center [1006, 581] width 35 height 26
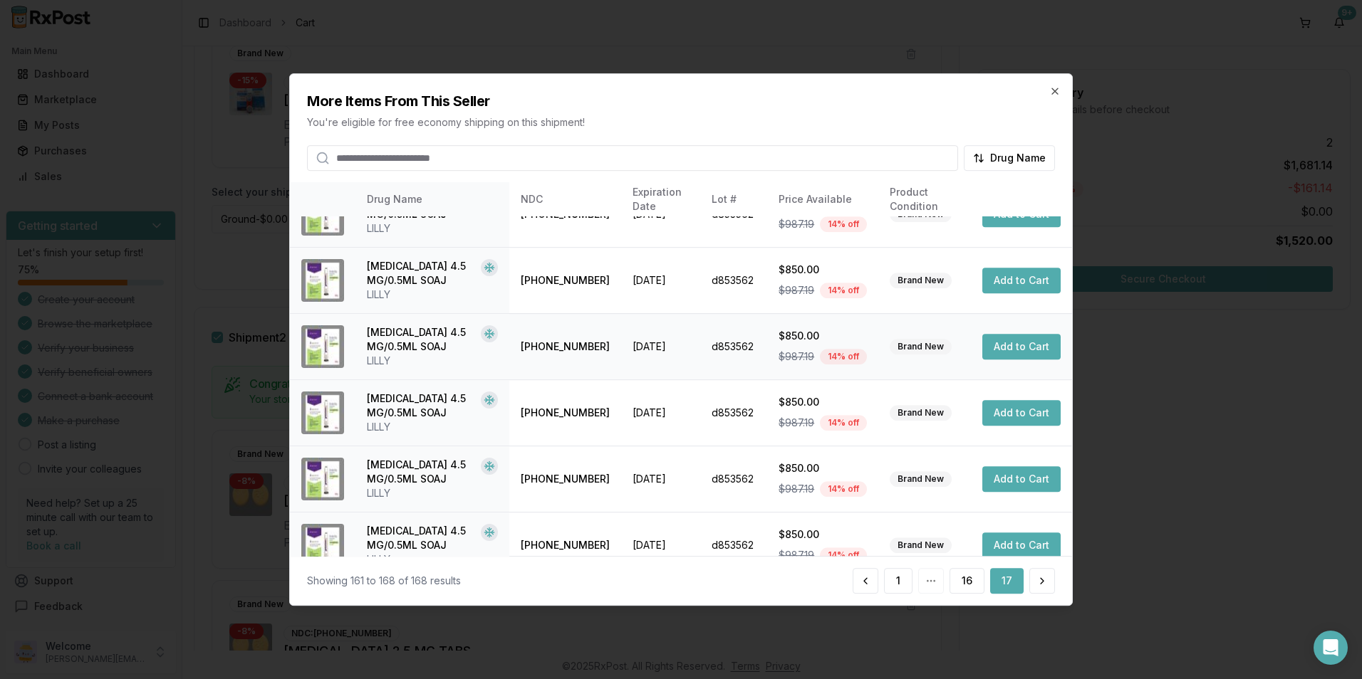
scroll to position [190, 0]
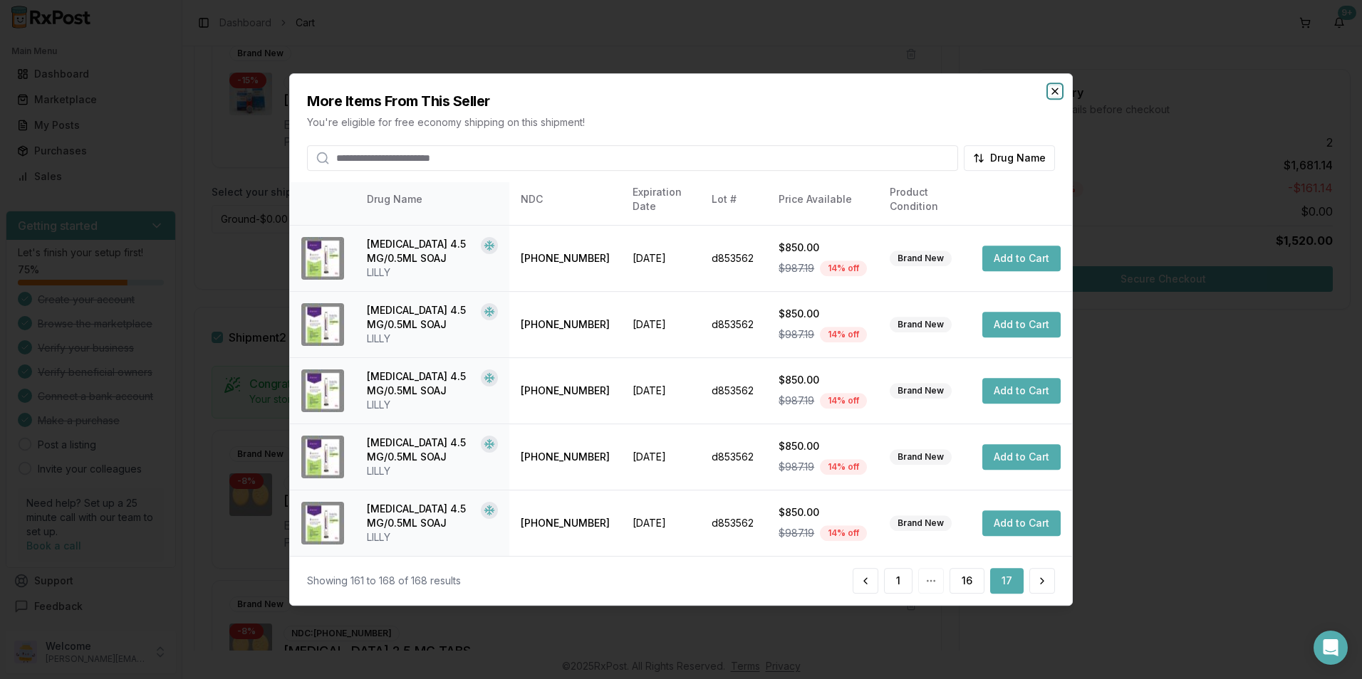
click at [1053, 91] on icon "button" at bounding box center [1054, 90] width 11 height 11
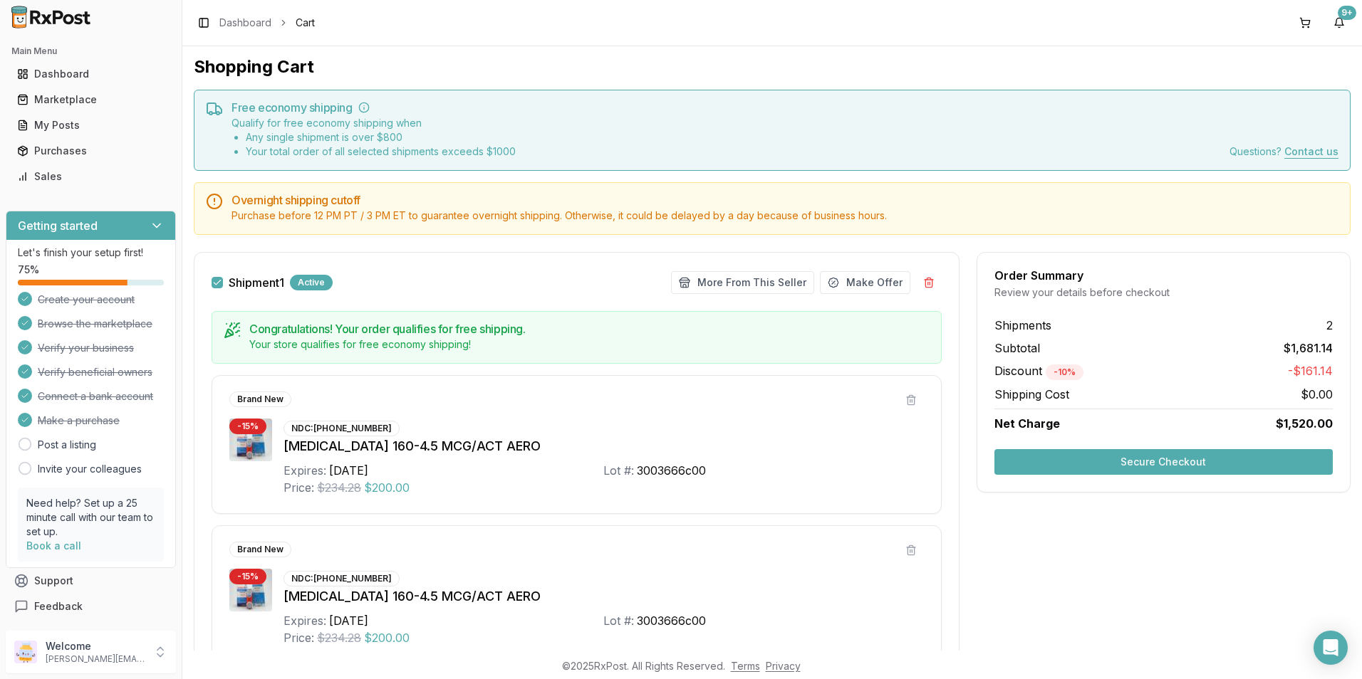
scroll to position [0, 0]
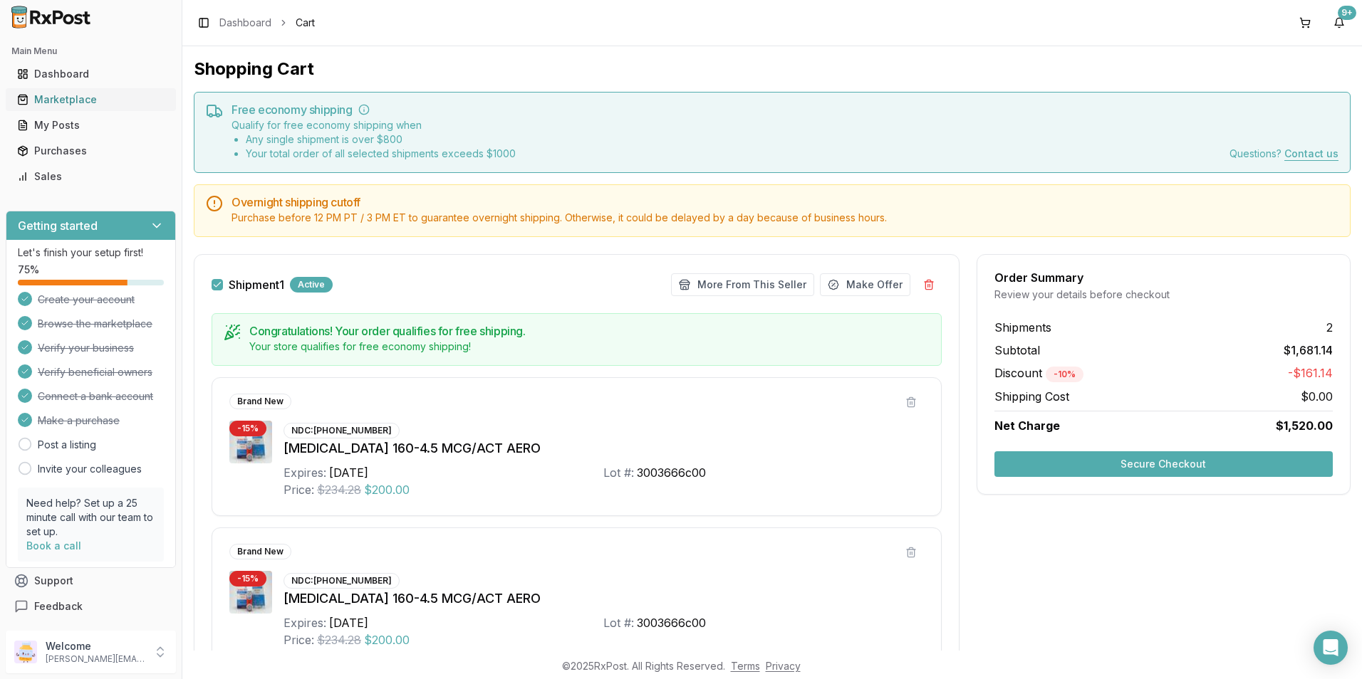
click at [68, 92] on link "Marketplace" at bounding box center [90, 100] width 159 height 26
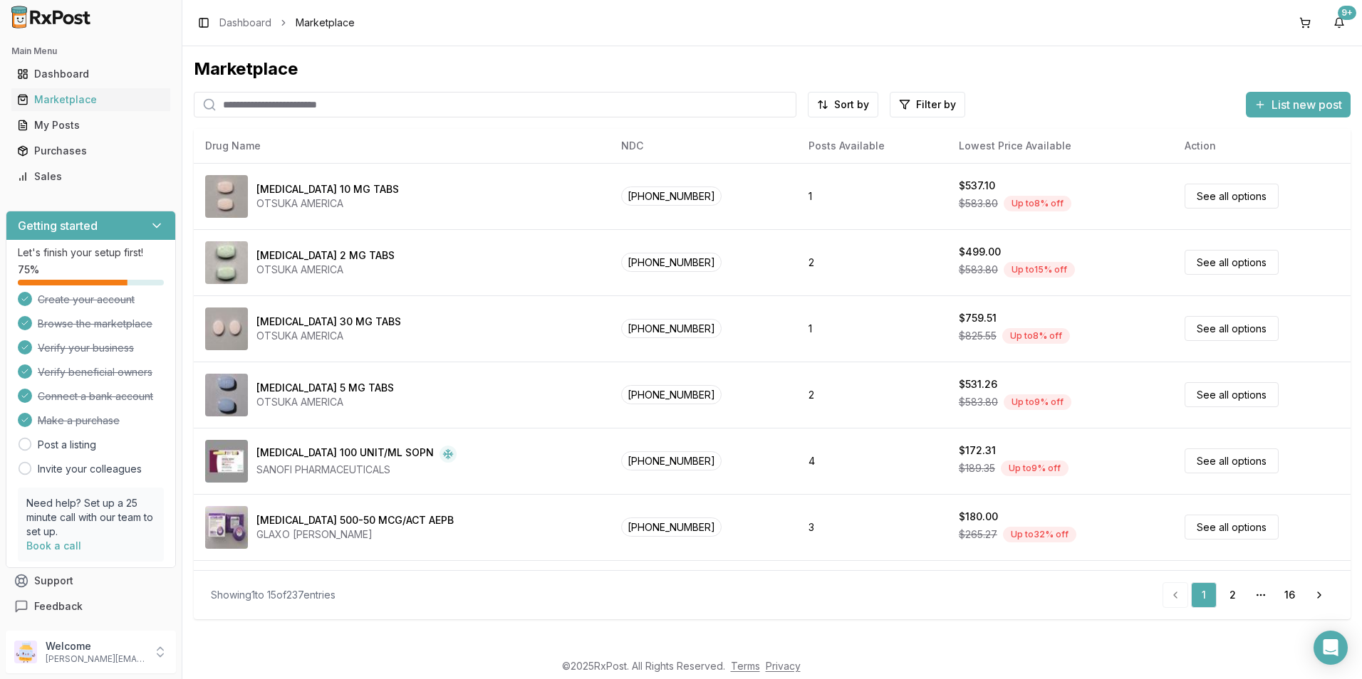
click at [298, 100] on input "search" at bounding box center [495, 105] width 603 height 26
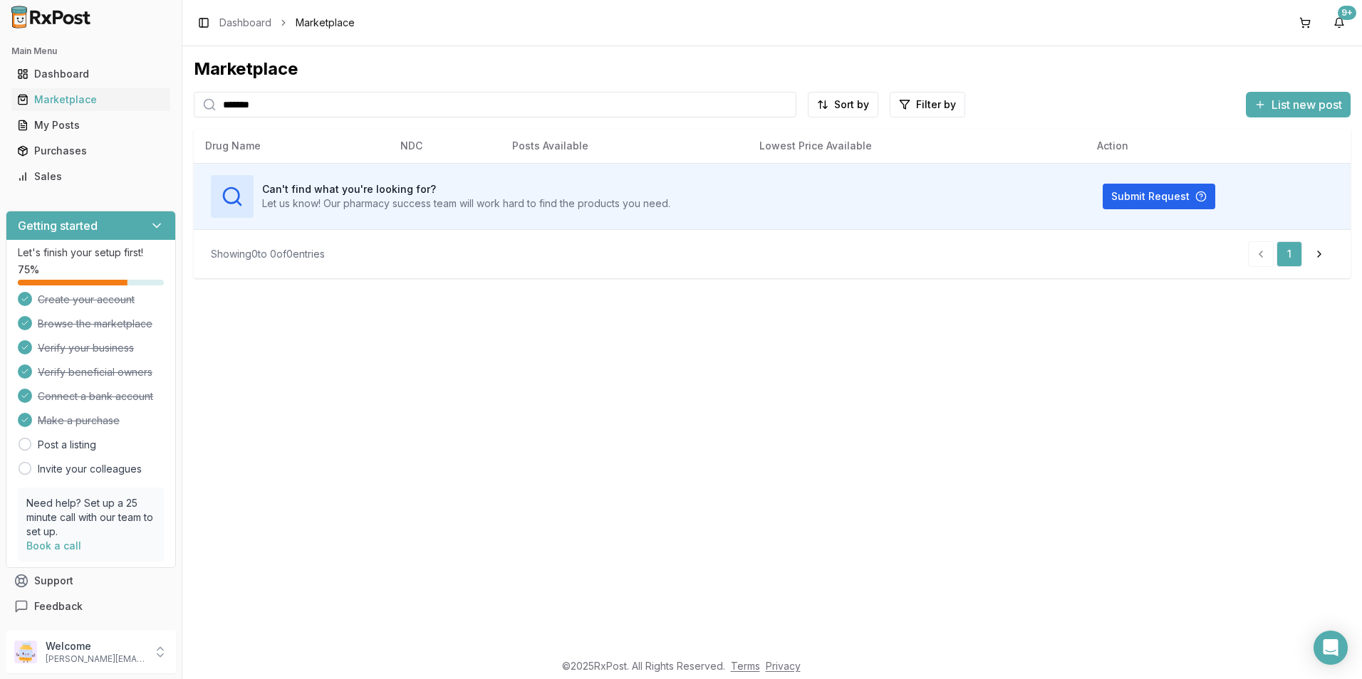
drag, startPoint x: 301, startPoint y: 104, endPoint x: 208, endPoint y: 104, distance: 92.6
click at [208, 104] on div "*******" at bounding box center [495, 105] width 603 height 26
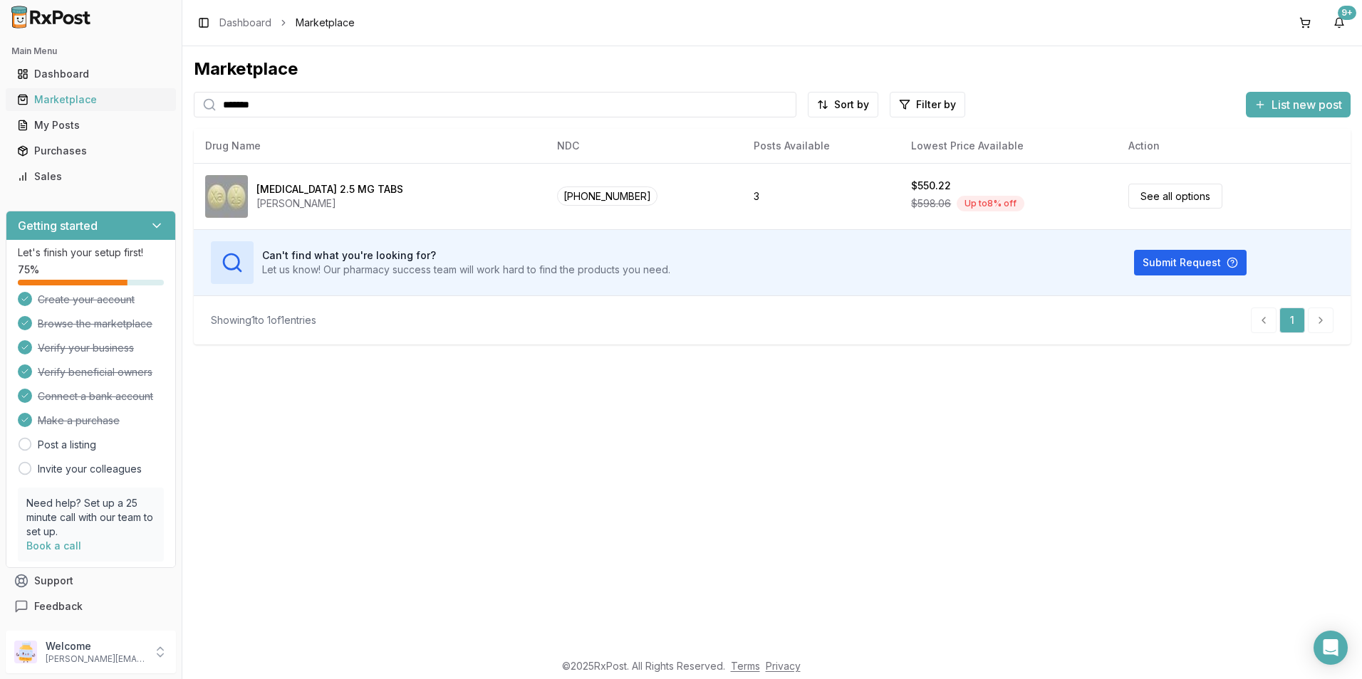
drag, startPoint x: 272, startPoint y: 110, endPoint x: 164, endPoint y: 110, distance: 108.3
click at [164, 110] on div "Main Menu Dashboard Marketplace My Posts Purchases Sales Getting started Let's …" at bounding box center [681, 339] width 1362 height 679
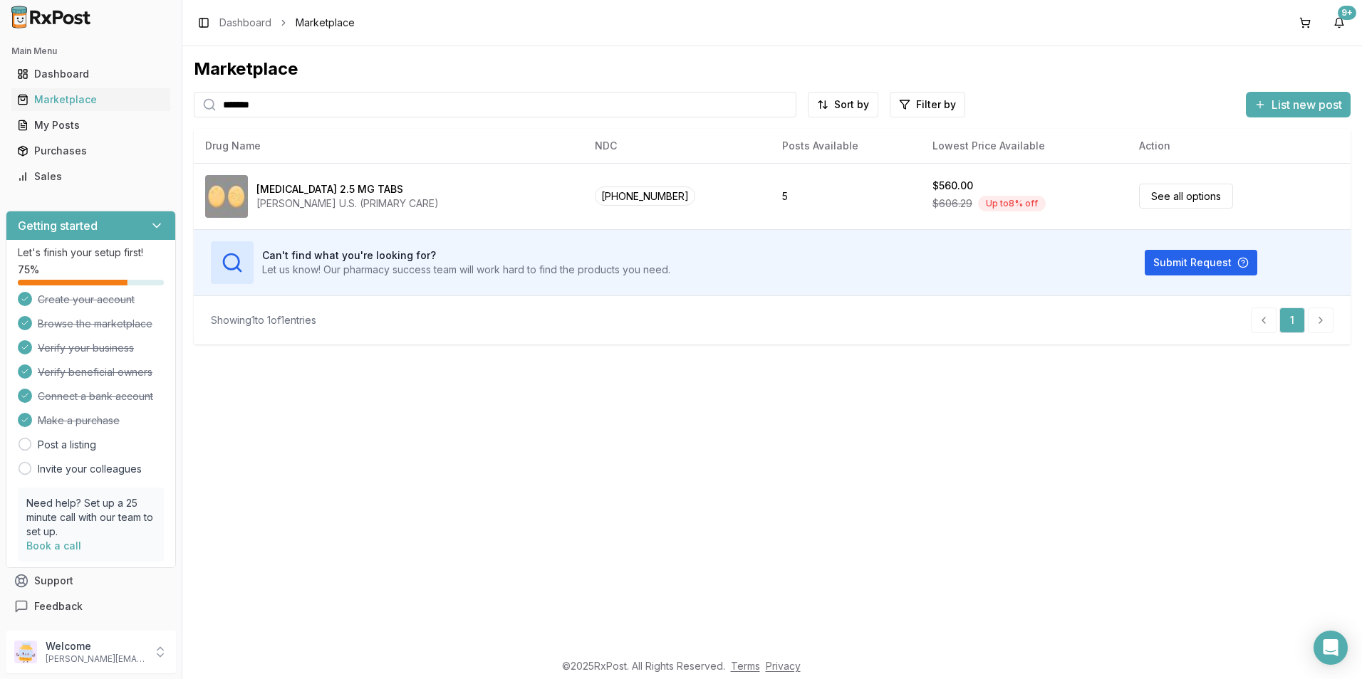
drag, startPoint x: 266, startPoint y: 104, endPoint x: 193, endPoint y: 108, distance: 72.8
click at [194, 110] on div "*******" at bounding box center [495, 105] width 603 height 26
type input "*******"
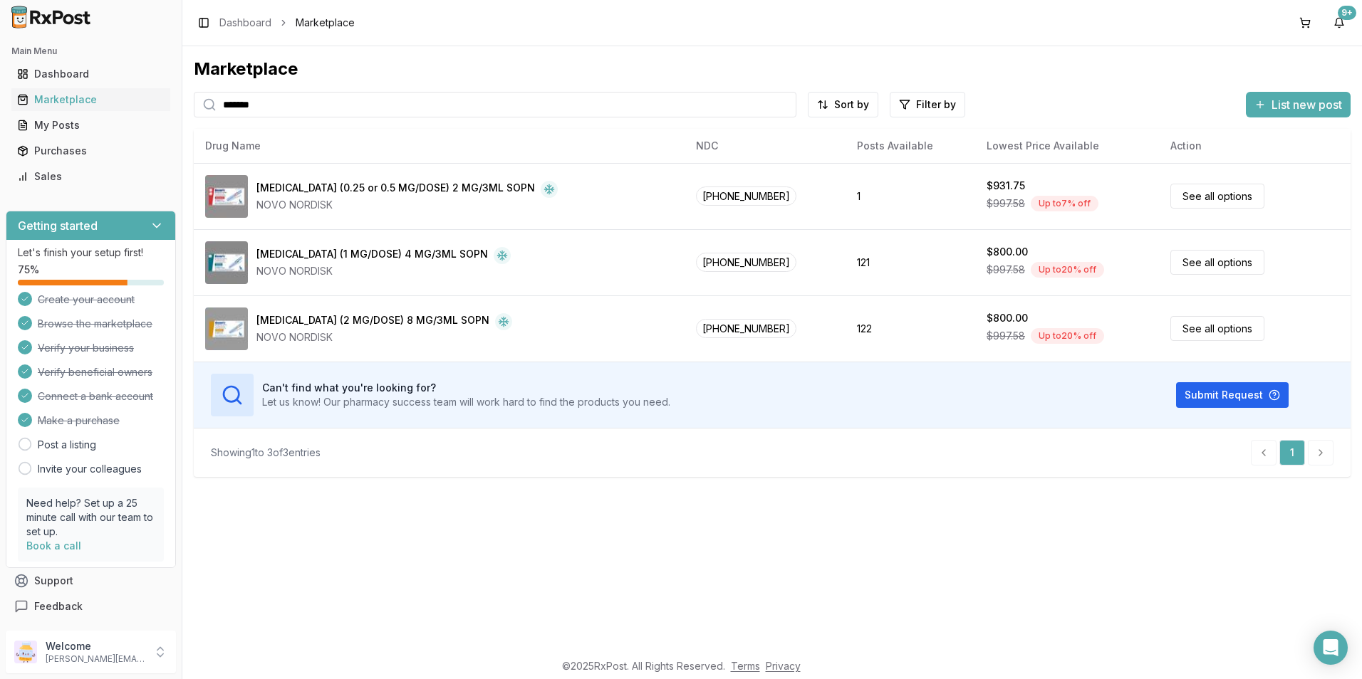
drag, startPoint x: 268, startPoint y: 110, endPoint x: 189, endPoint y: 113, distance: 79.1
click at [189, 113] on div "Marketplace ******* Sort by Filter by List new post Drug Name NDC Posts Availab…" at bounding box center [771, 348] width 1179 height 605
click at [1313, 23] on button at bounding box center [1304, 22] width 23 height 23
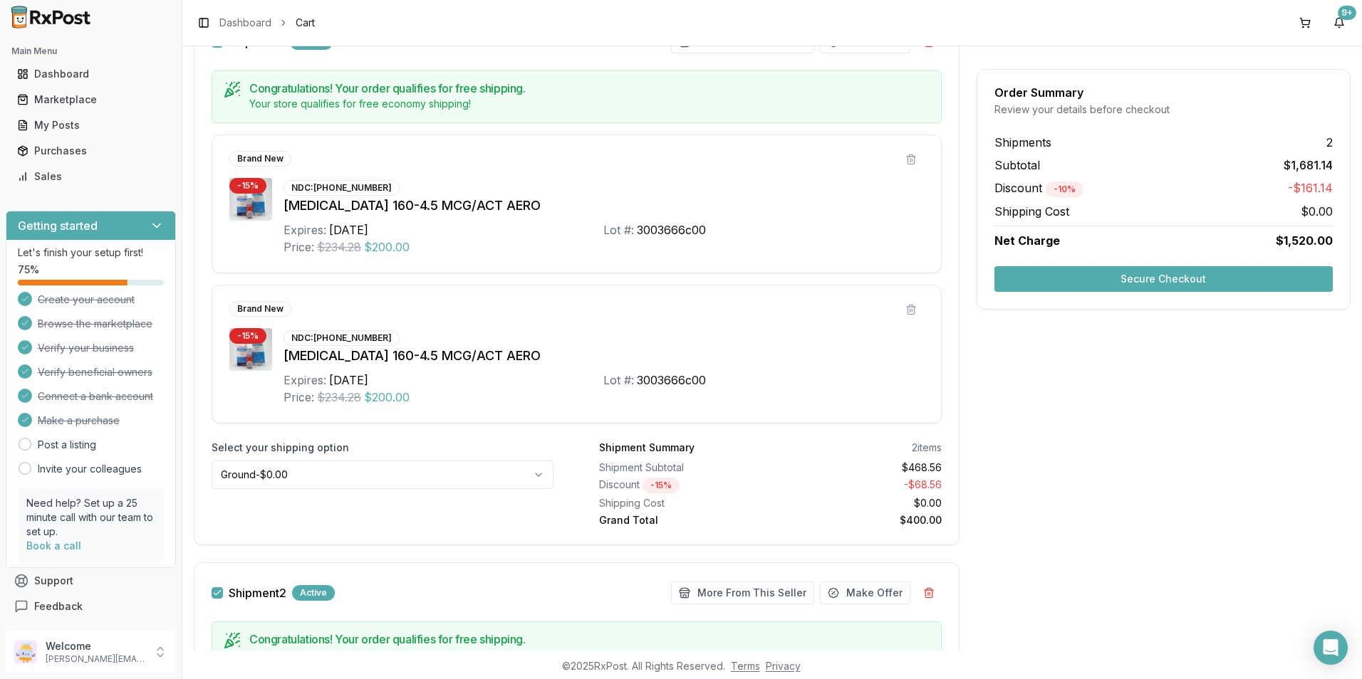
scroll to position [230, 0]
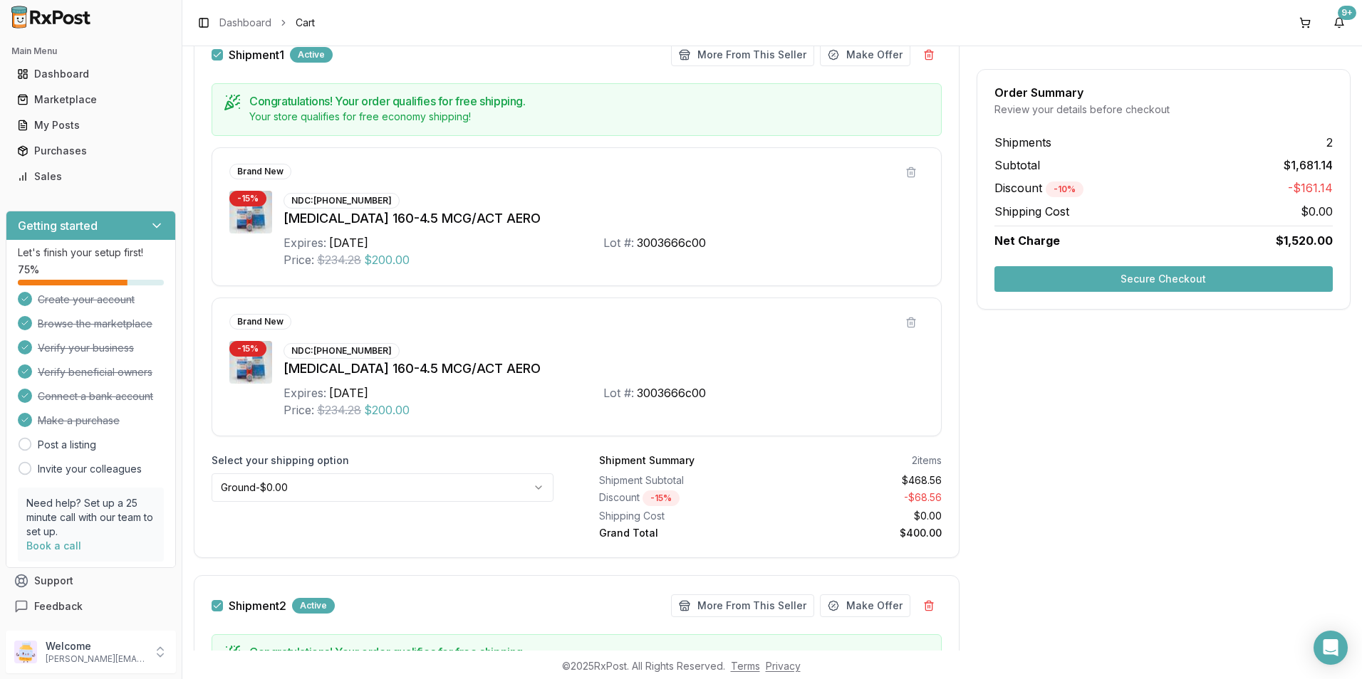
click at [1220, 278] on button "Secure Checkout" at bounding box center [1163, 279] width 338 height 26
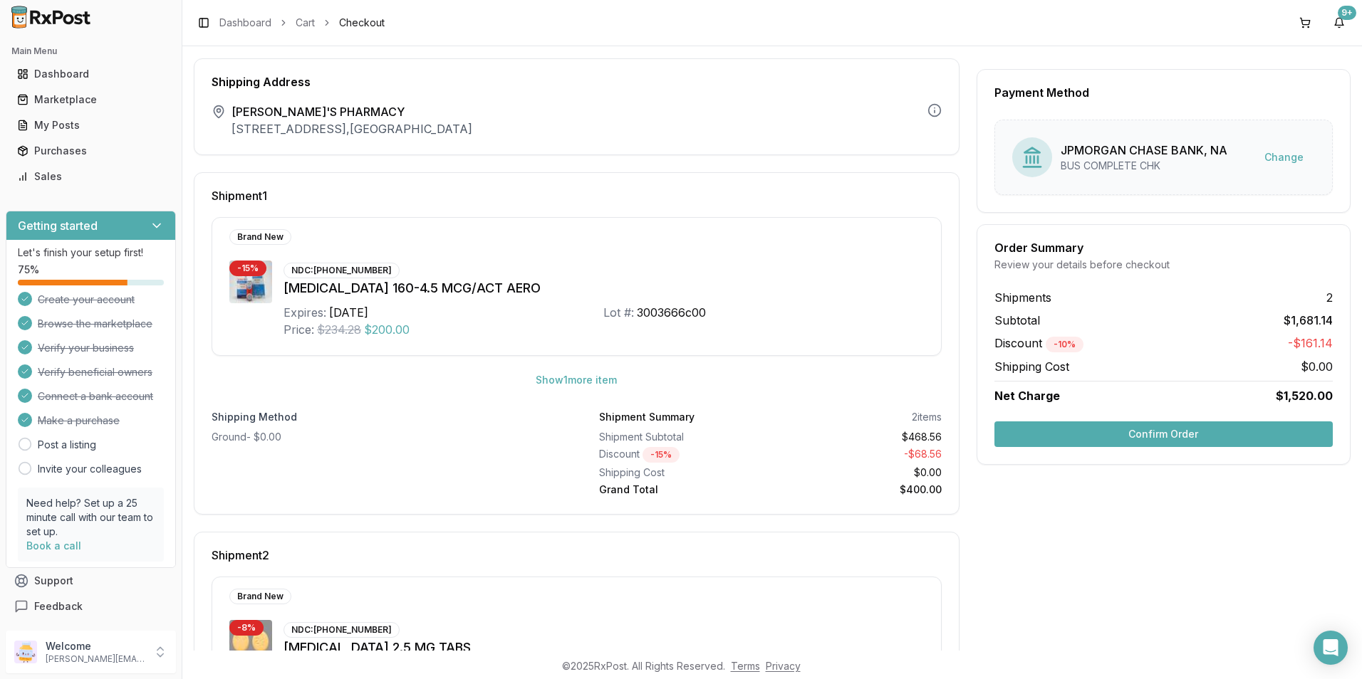
click at [1174, 432] on button "Confirm Order" at bounding box center [1163, 435] width 338 height 26
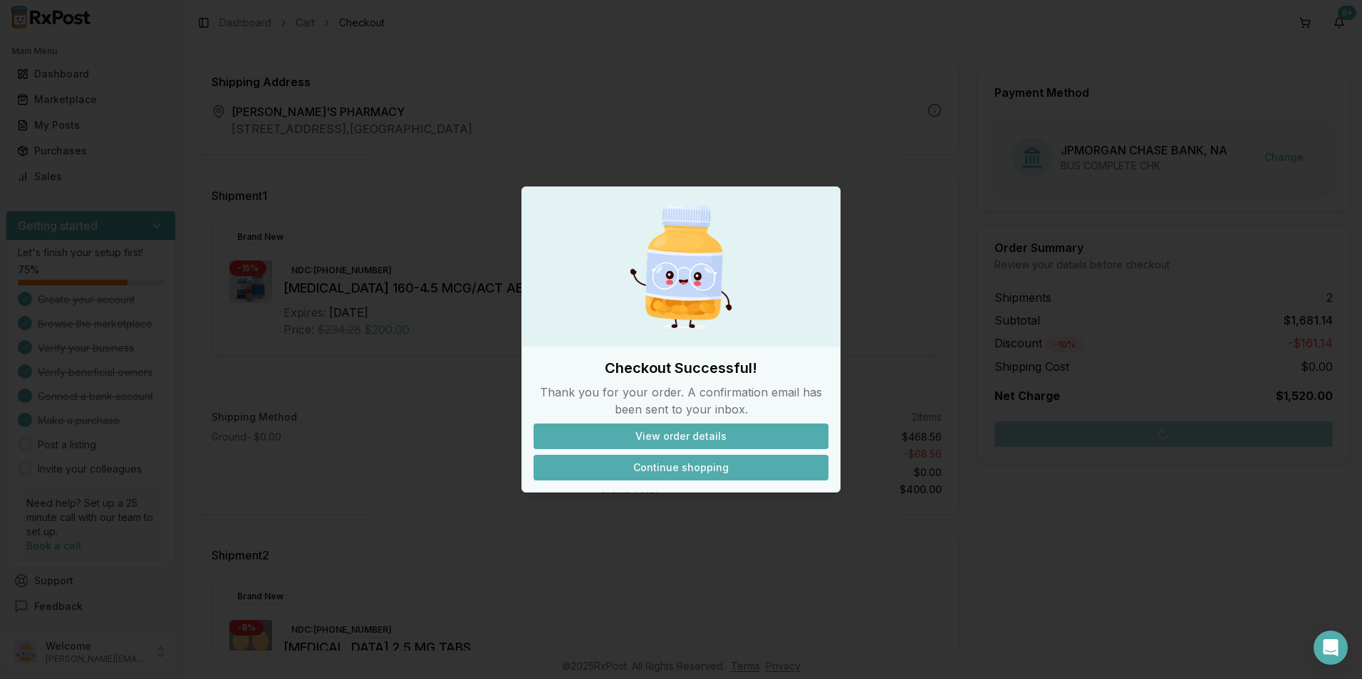
click at [701, 463] on button "Continue shopping" at bounding box center [680, 468] width 295 height 26
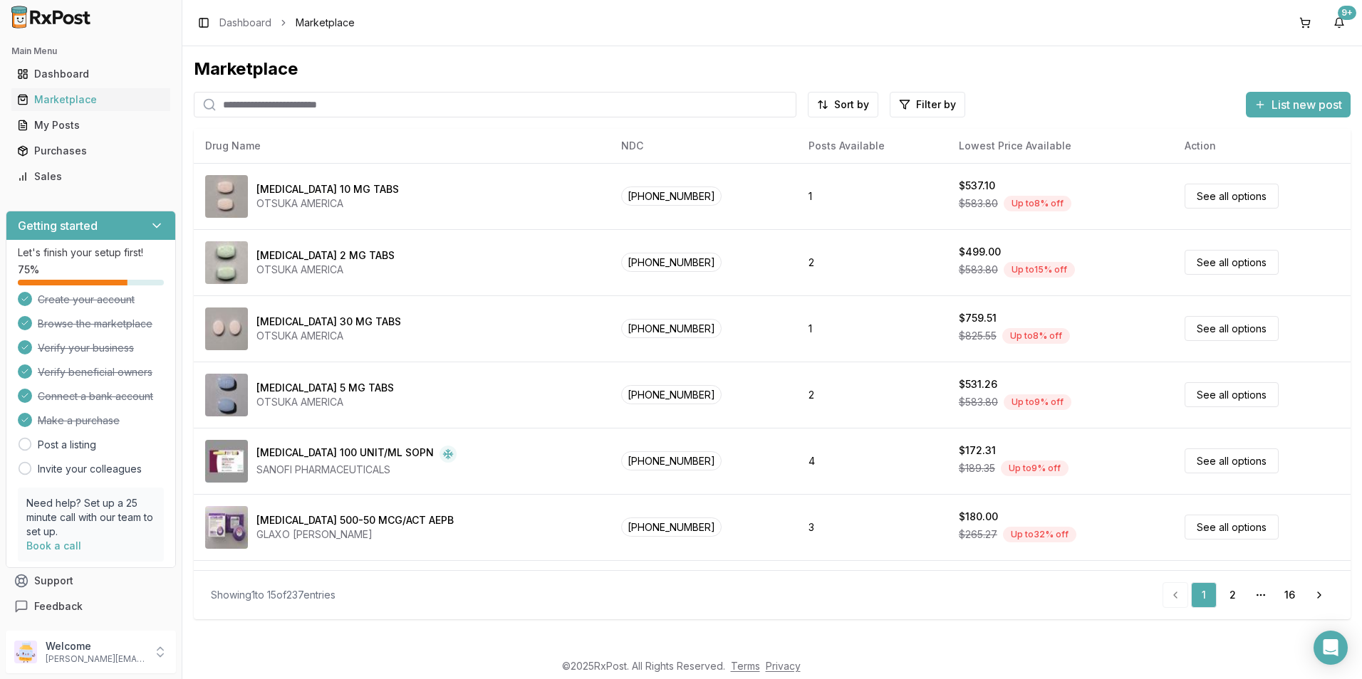
click at [300, 103] on input "search" at bounding box center [495, 105] width 603 height 26
type input "*********"
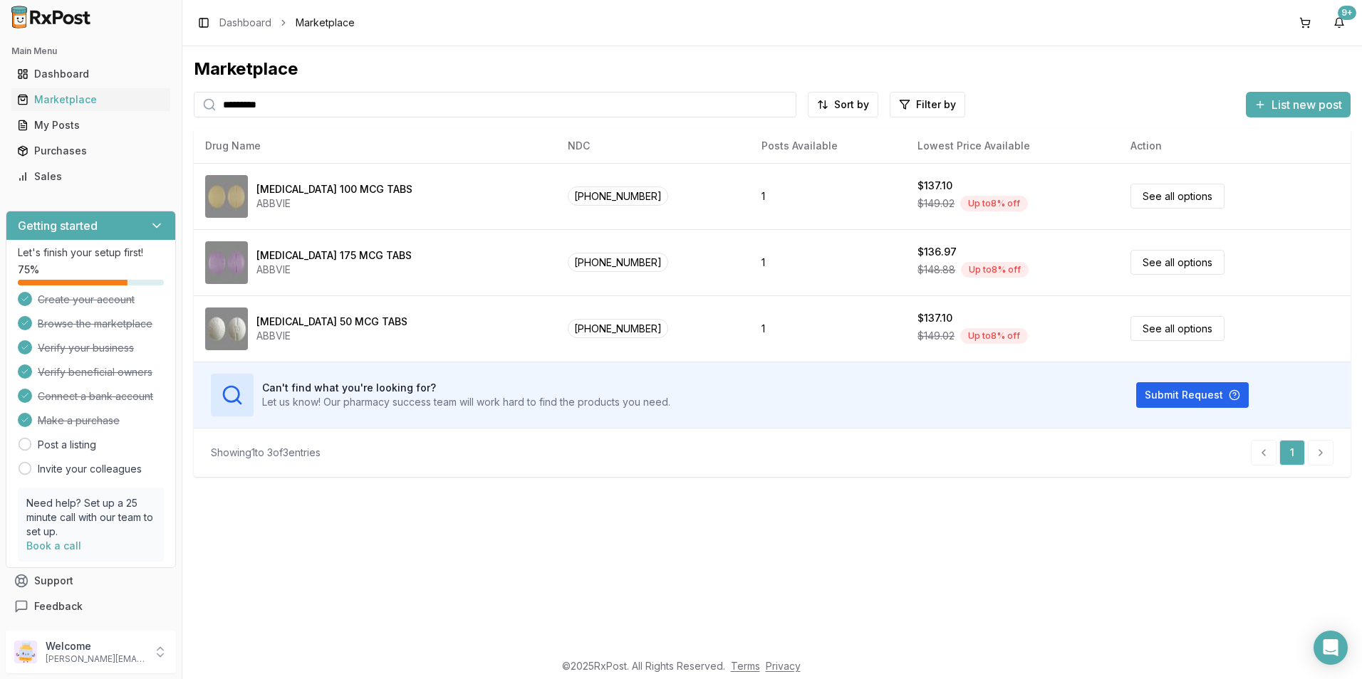
drag, startPoint x: 296, startPoint y: 98, endPoint x: 177, endPoint y: 106, distance: 119.9
click at [177, 106] on div "Main Menu Dashboard Marketplace My Posts Purchases Sales Getting started Let's …" at bounding box center [681, 339] width 1362 height 679
